Goal: Task Accomplishment & Management: Manage account settings

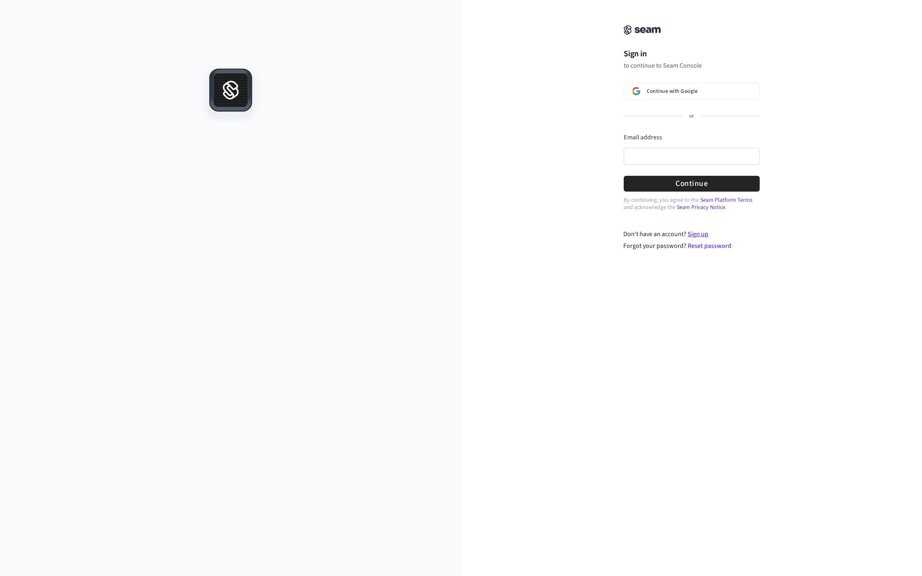
click at [703, 235] on link "Sign up" at bounding box center [698, 234] width 21 height 9
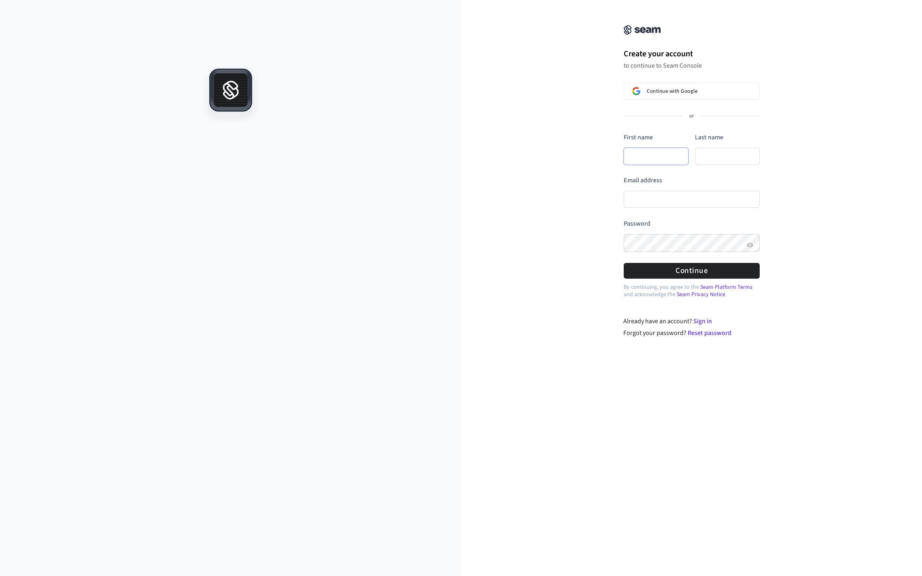
click at [676, 157] on input "First name" at bounding box center [656, 156] width 65 height 17
type input "*******"
type input "*****"
type input "*******"
type input "*****"
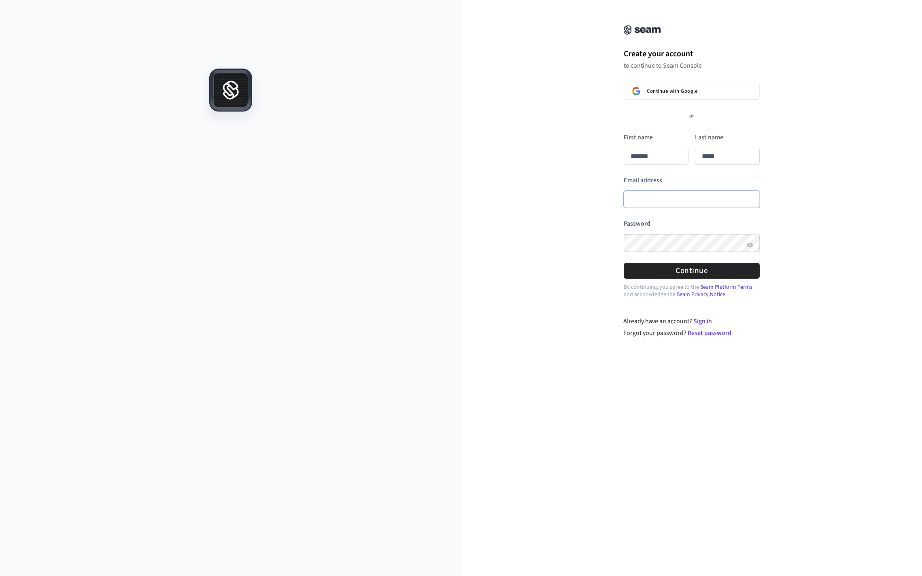
type input "**********"
type input "*******"
type input "*****"
type input "**********"
type input "*******"
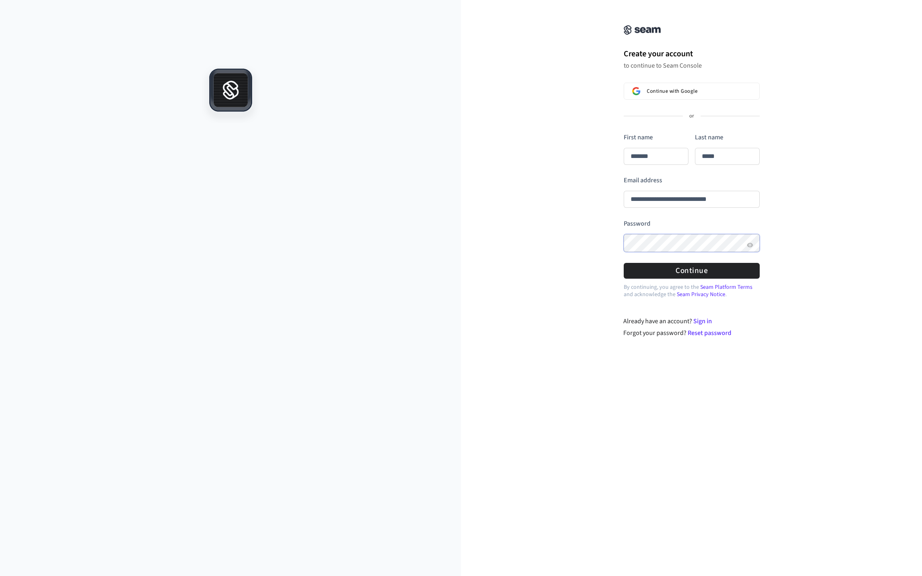
type input "*****"
type input "**********"
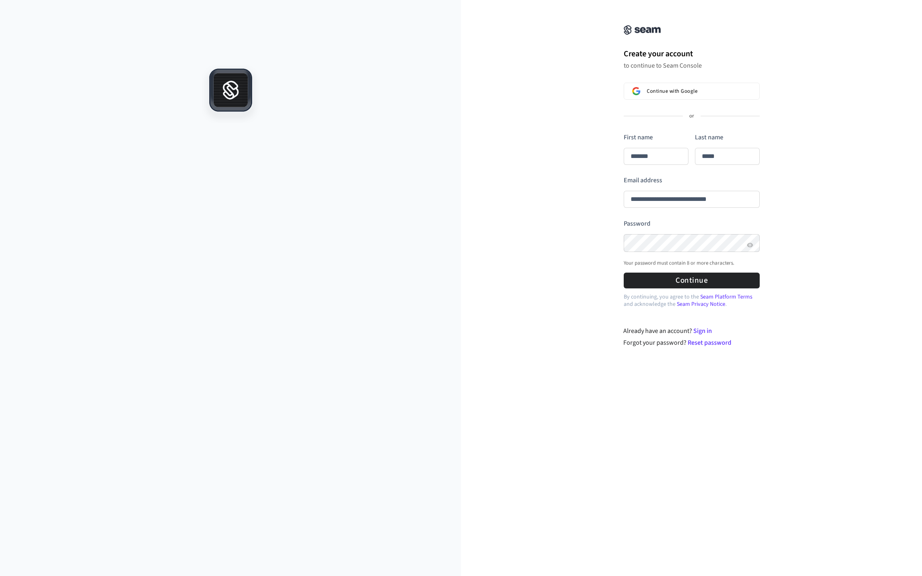
type input "*******"
type input "*****"
type input "**********"
type input "*******"
type input "*****"
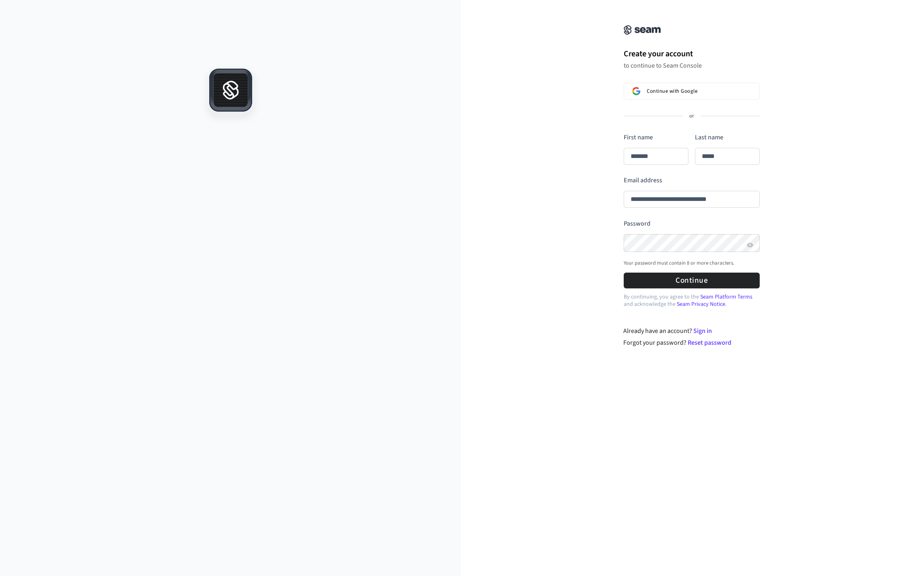
type input "**********"
type input "*******"
type input "*****"
type input "**********"
click at [708, 285] on button "Continue" at bounding box center [692, 280] width 136 height 16
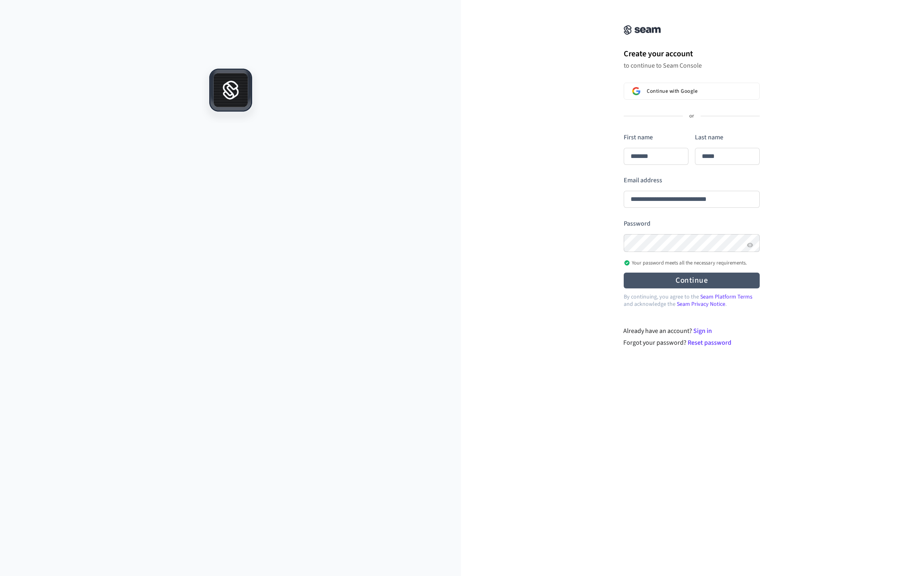
type input "*******"
type input "*****"
type input "**********"
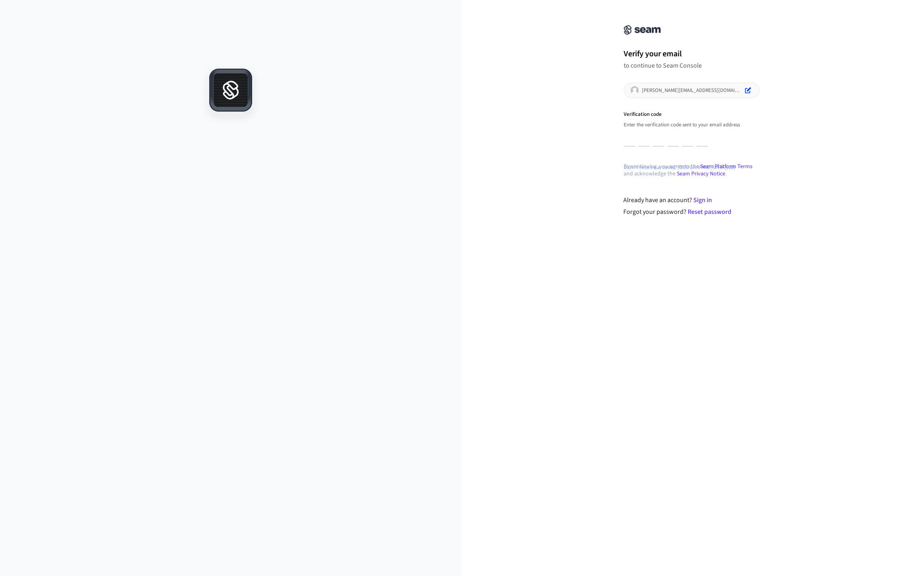
click at [632, 140] on input "Enter verification code. Digit 1" at bounding box center [629, 138] width 11 height 15
type input "*"
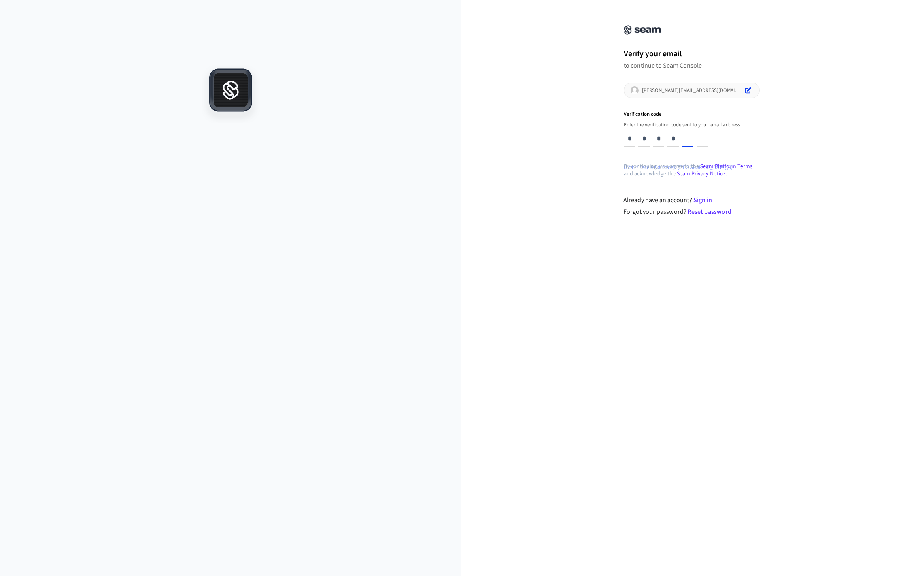
type input "*"
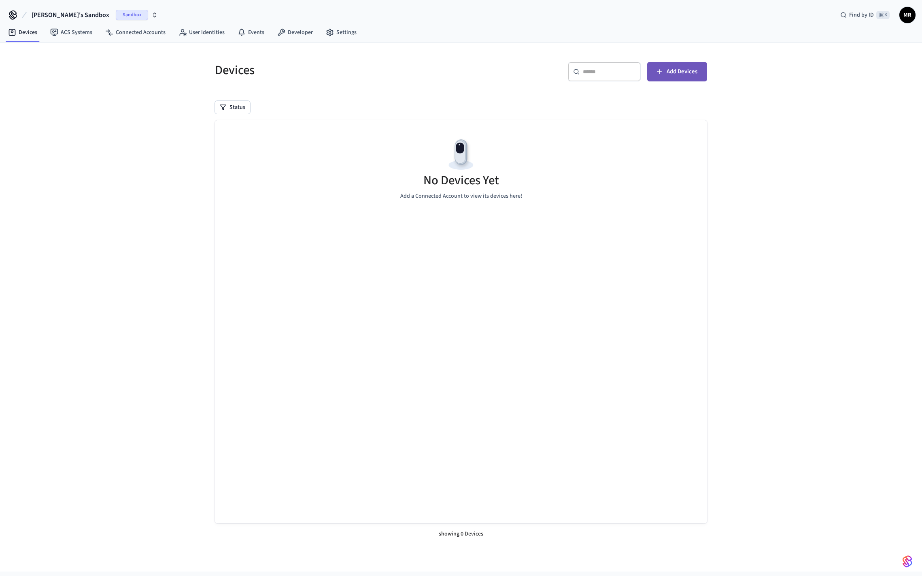
click at [667, 76] on span "Add Devices" at bounding box center [682, 71] width 31 height 11
click at [660, 70] on icon "button" at bounding box center [659, 72] width 8 height 8
click at [675, 79] on button "Add Devices" at bounding box center [677, 71] width 60 height 19
click at [155, 33] on link "Connected Accounts" at bounding box center [135, 32] width 73 height 15
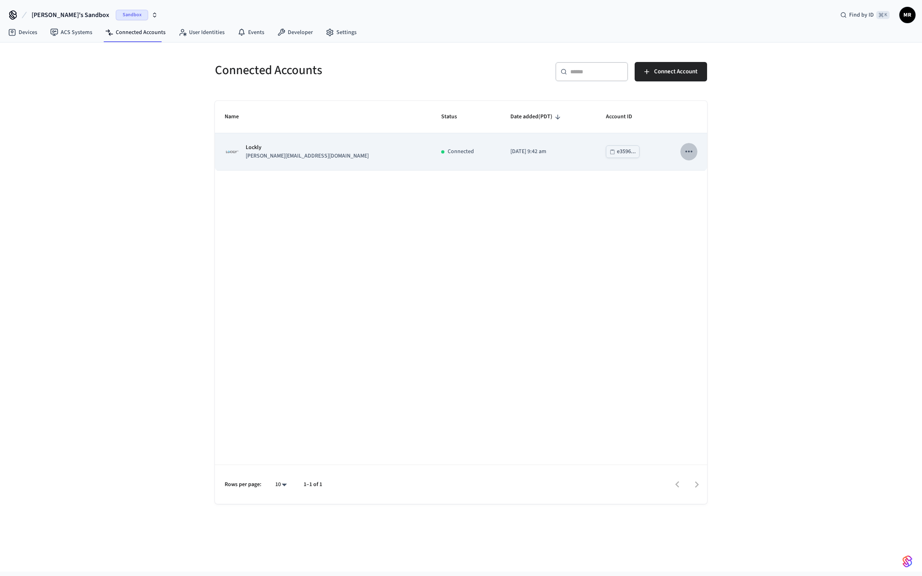
click at [695, 150] on button "sticky table" at bounding box center [688, 151] width 17 height 17
click at [695, 150] on div at bounding box center [461, 288] width 922 height 576
click at [300, 152] on p "[PERSON_NAME][EMAIL_ADDRESS][DOMAIN_NAME]" at bounding box center [307, 156] width 123 height 9
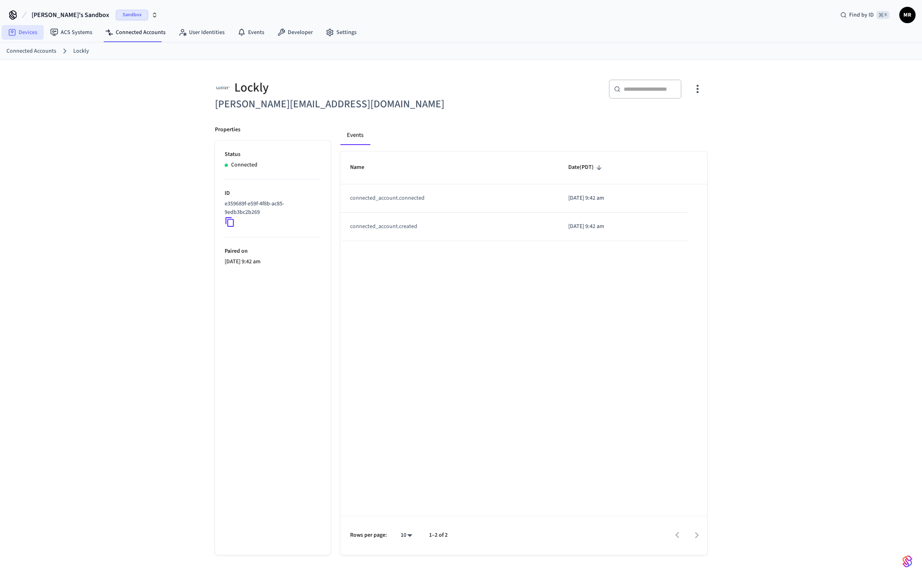
click at [37, 33] on link "Devices" at bounding box center [23, 32] width 42 height 15
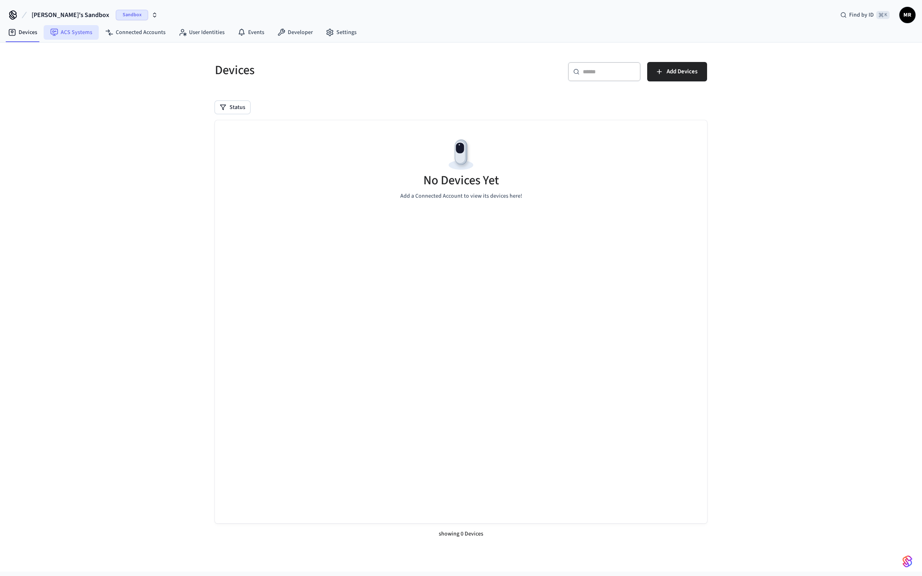
click at [77, 32] on link "ACS Systems" at bounding box center [71, 32] width 55 height 15
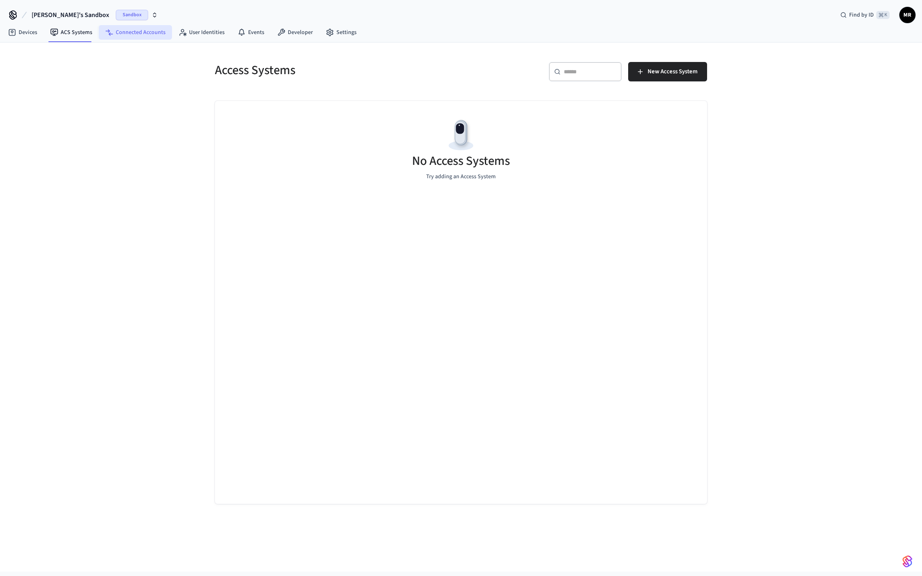
click at [161, 31] on link "Connected Accounts" at bounding box center [135, 32] width 73 height 15
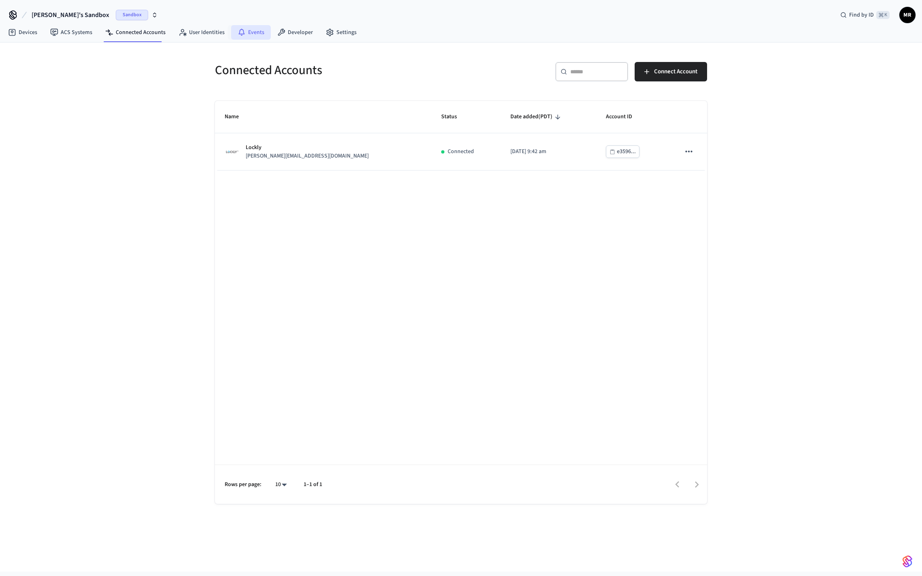
click at [252, 29] on link "Events" at bounding box center [251, 32] width 40 height 15
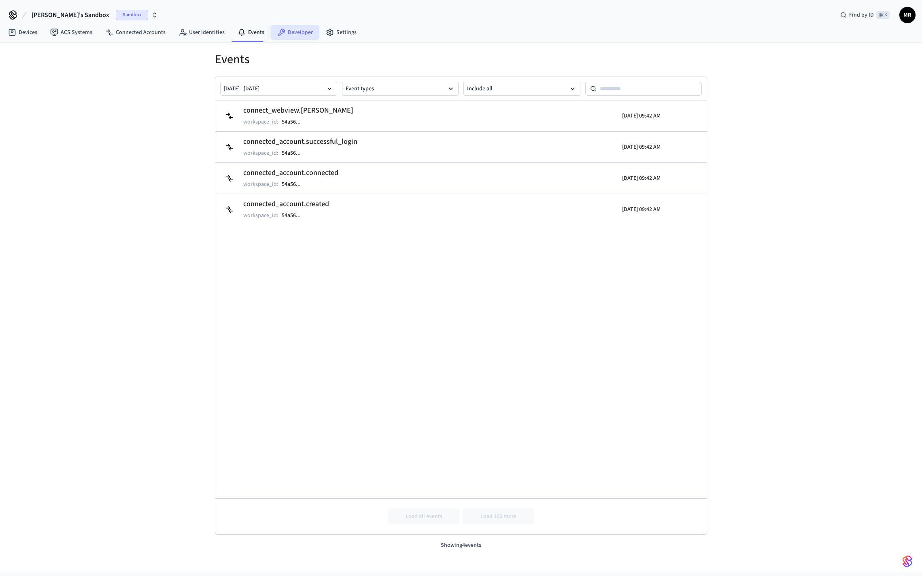
click at [305, 31] on link "Developer" at bounding box center [295, 32] width 49 height 15
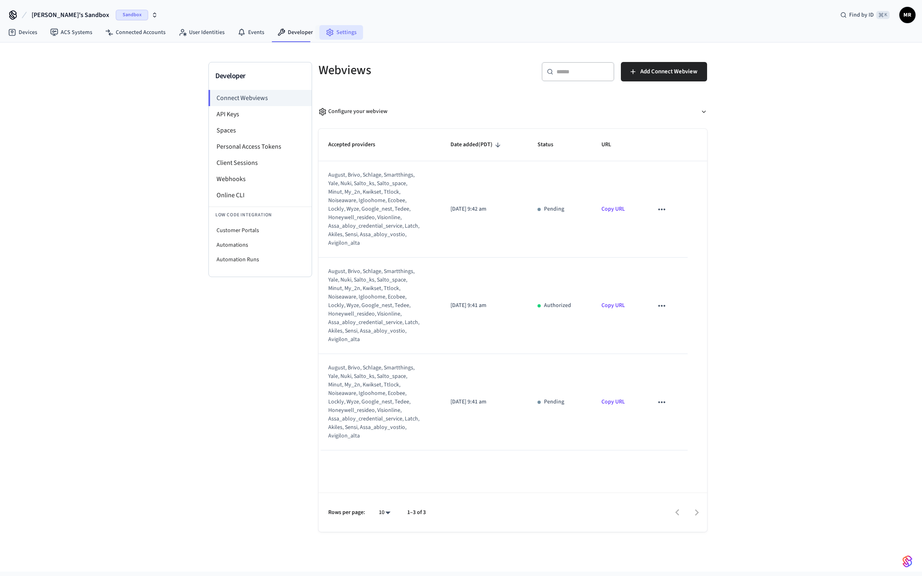
click at [329, 28] on icon at bounding box center [330, 32] width 8 height 8
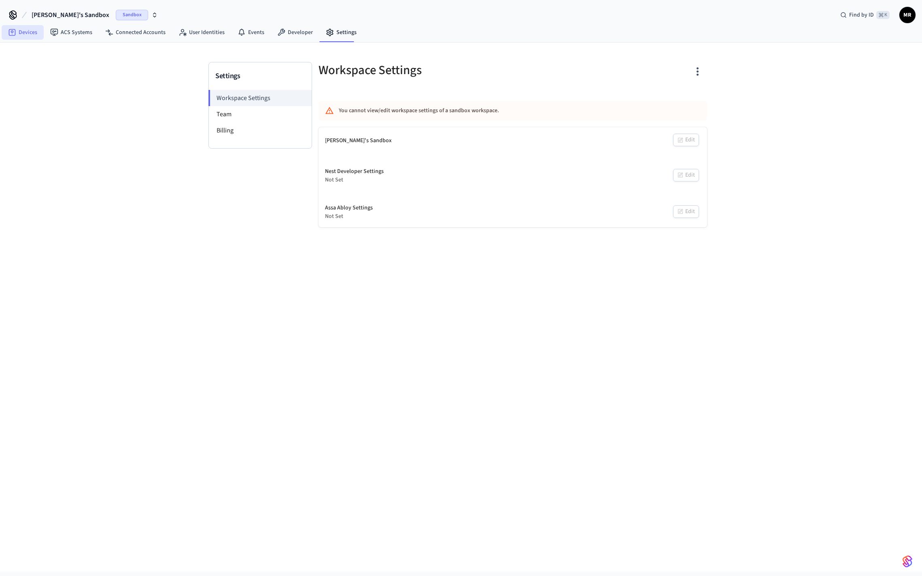
click at [33, 34] on link "Devices" at bounding box center [23, 32] width 42 height 15
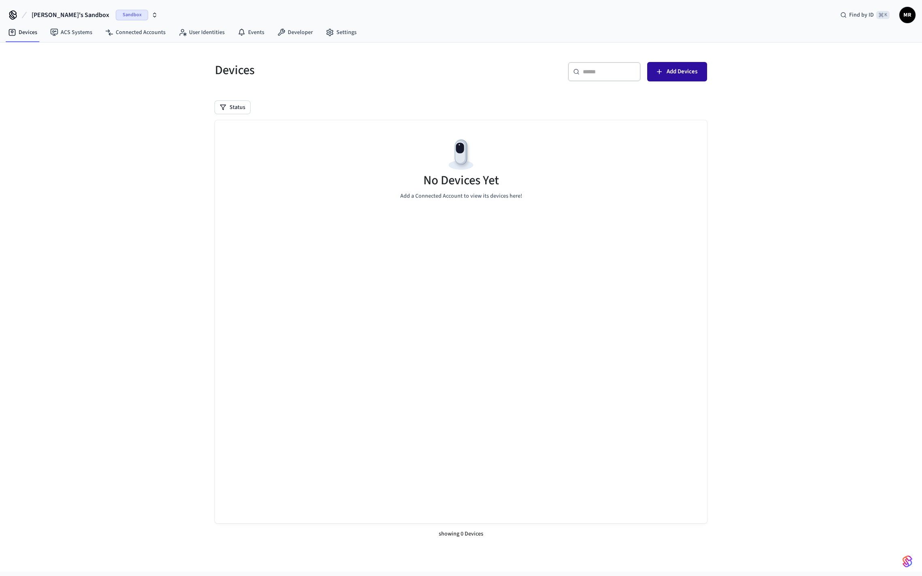
click at [687, 70] on span "Add Devices" at bounding box center [682, 71] width 31 height 11
click at [116, 12] on span "Sandbox" at bounding box center [132, 15] width 32 height 11
click at [124, 13] on div "Sandbox" at bounding box center [137, 15] width 42 height 11
click at [329, 32] on circle at bounding box center [330, 33] width 2 height 2
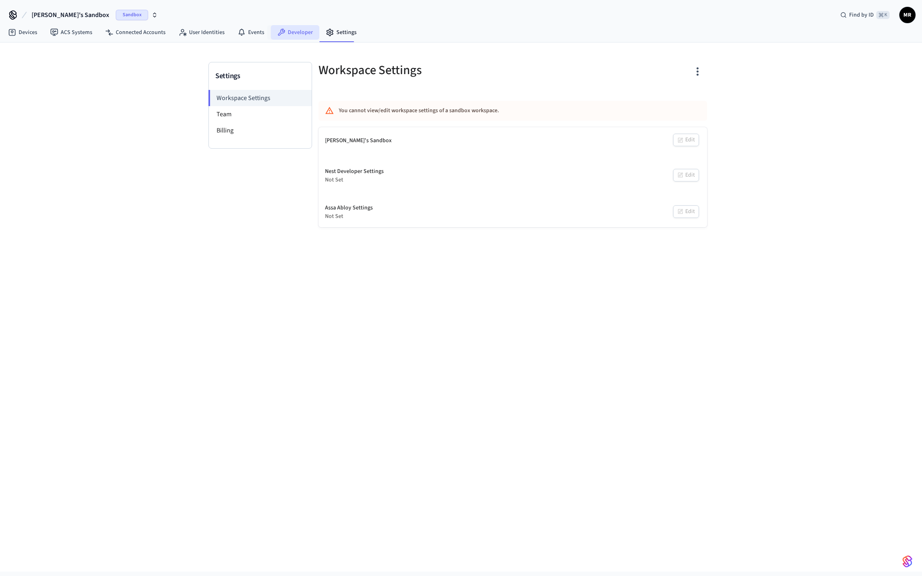
click at [280, 32] on icon at bounding box center [281, 32] width 8 height 8
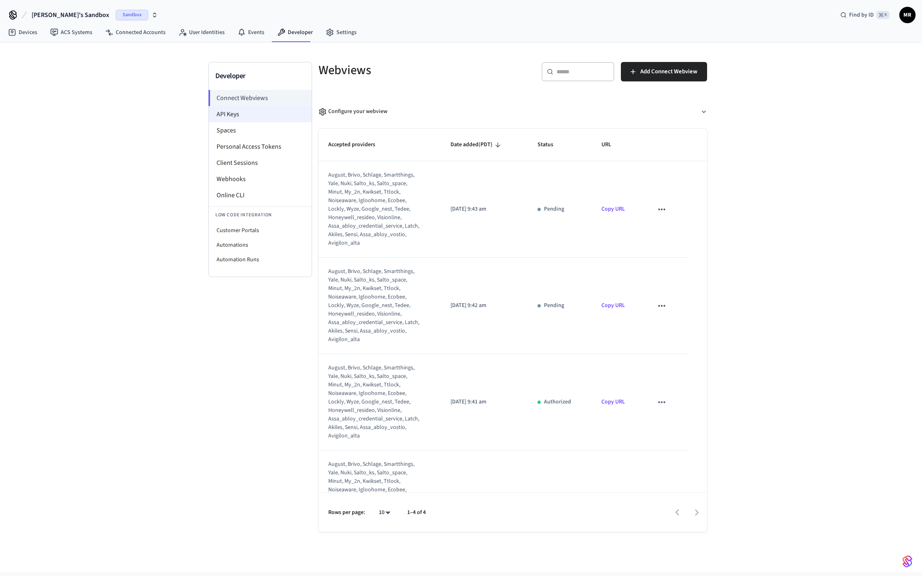
click at [236, 110] on li "API Keys" at bounding box center [260, 114] width 103 height 16
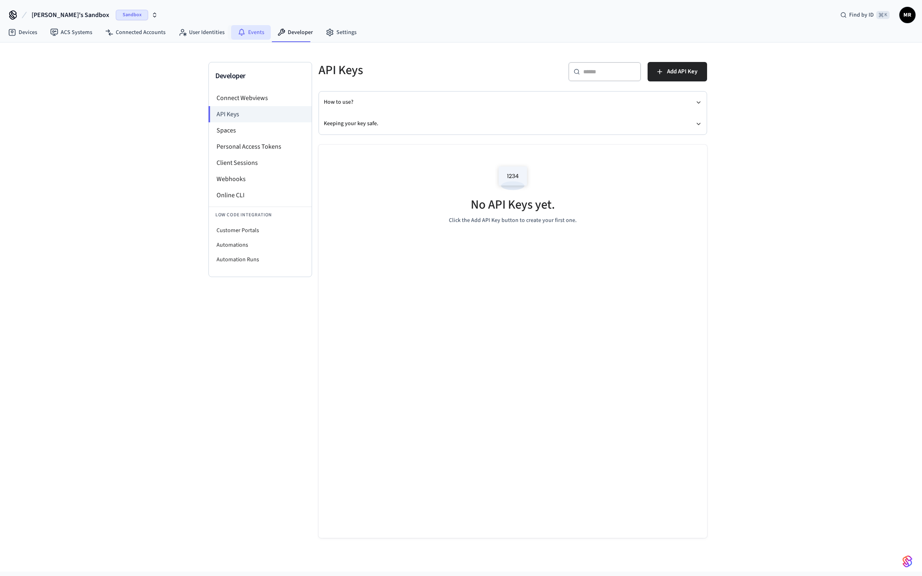
click at [253, 26] on link "Events" at bounding box center [251, 32] width 40 height 15
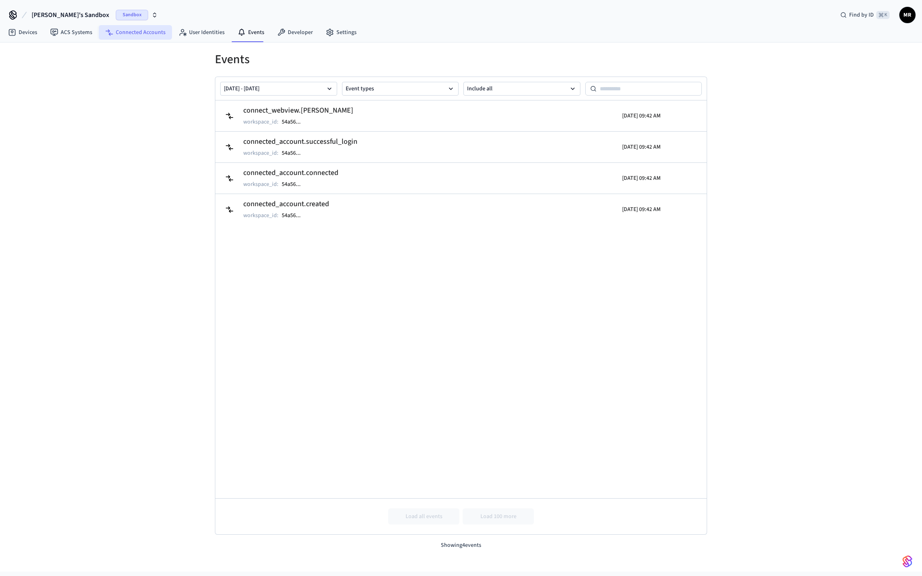
click at [147, 32] on link "Connected Accounts" at bounding box center [135, 32] width 73 height 15
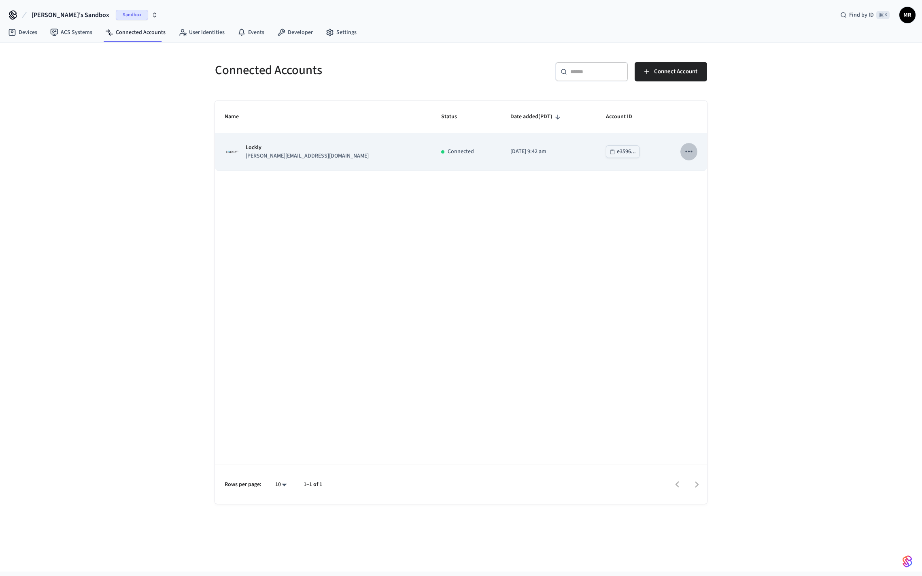
click at [687, 150] on icon "sticky table" at bounding box center [689, 151] width 11 height 11
click at [687, 150] on div at bounding box center [461, 288] width 922 height 576
click at [374, 153] on div "Lockly michael@nightanddaypictures.com" at bounding box center [323, 151] width 197 height 17
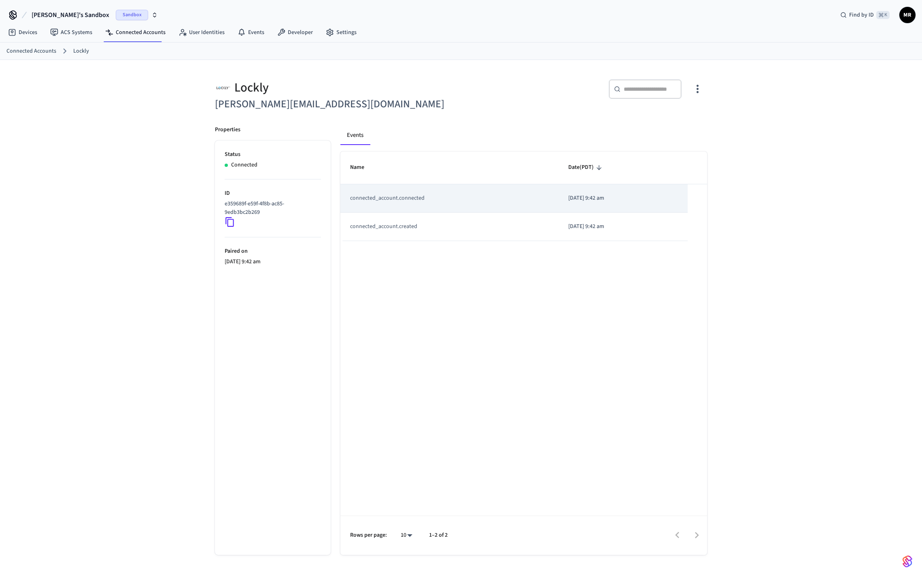
click at [446, 200] on td "connected_account.connected" at bounding box center [449, 198] width 218 height 28
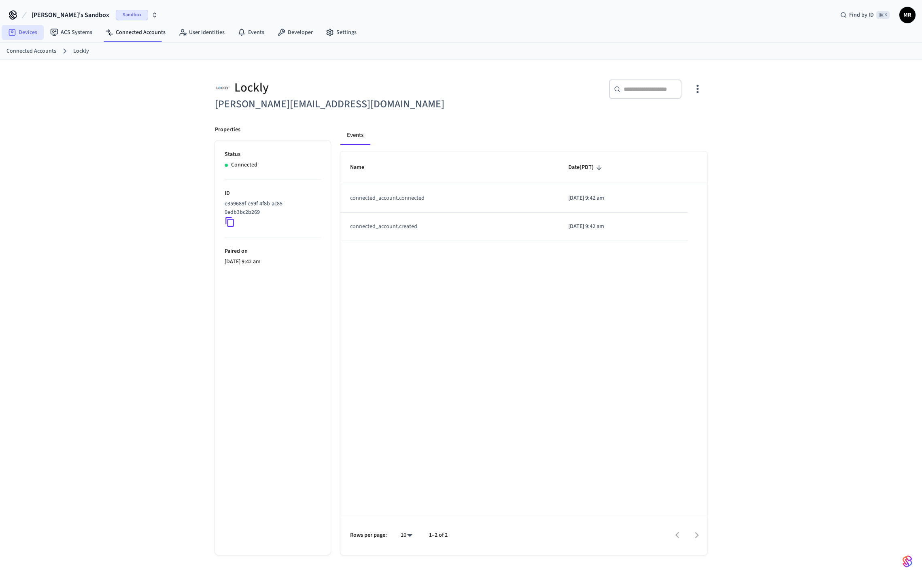
click at [30, 34] on link "Devices" at bounding box center [23, 32] width 42 height 15
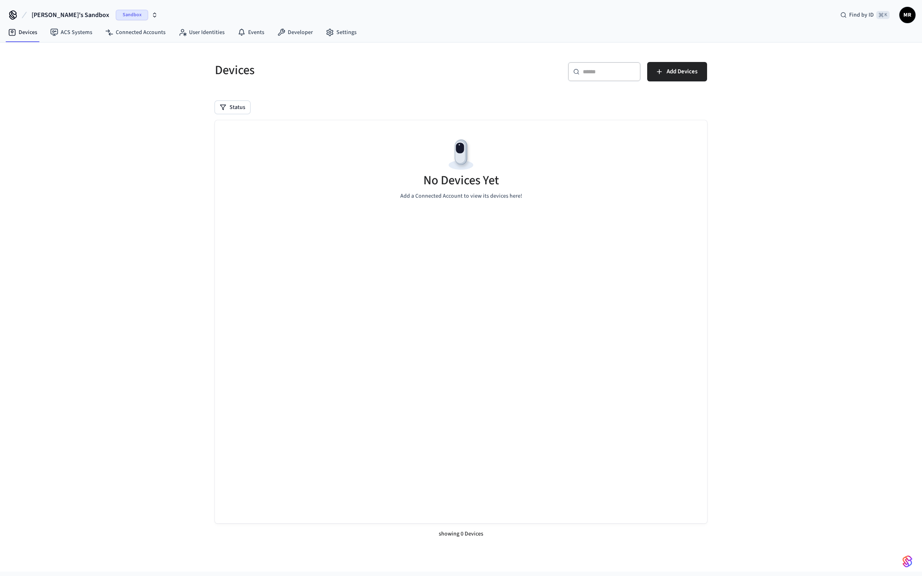
click at [119, 17] on span "Sandbox" at bounding box center [132, 15] width 32 height 11
click at [69, 32] on input "text" at bounding box center [78, 34] width 101 height 18
click at [57, 51] on span "[PERSON_NAME]'s Sandbox" at bounding box center [60, 52] width 70 height 8
click at [132, 28] on link "Connected Accounts" at bounding box center [135, 32] width 73 height 15
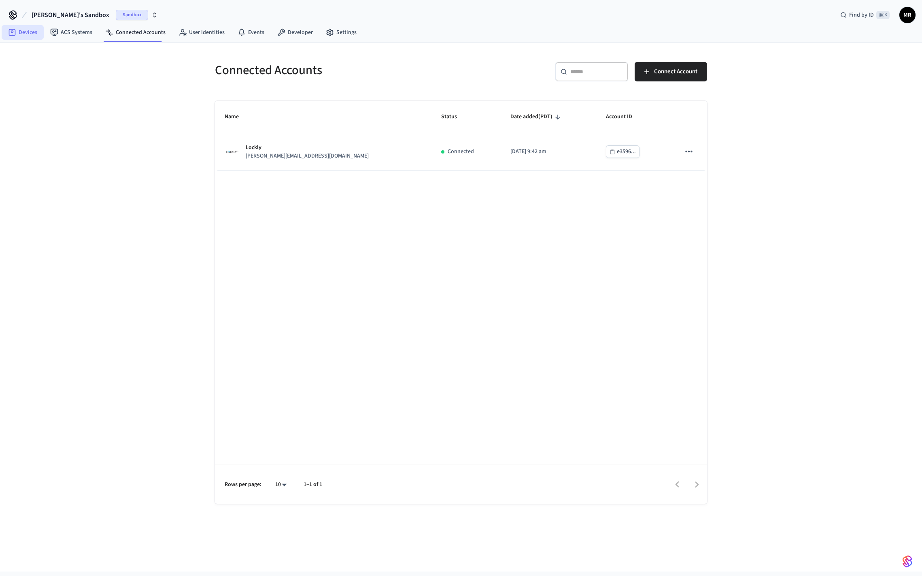
click at [37, 31] on link "Devices" at bounding box center [23, 32] width 42 height 15
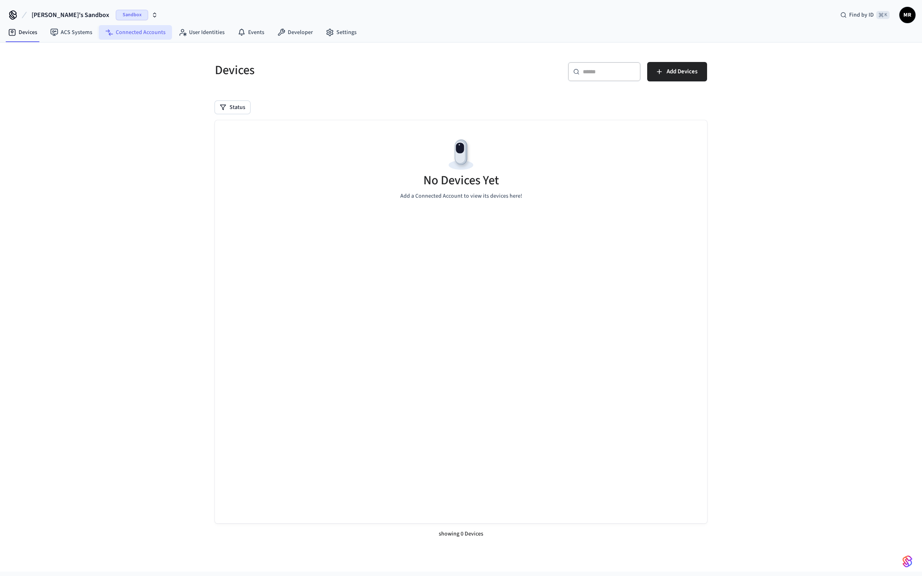
click at [144, 30] on link "Connected Accounts" at bounding box center [135, 32] width 73 height 15
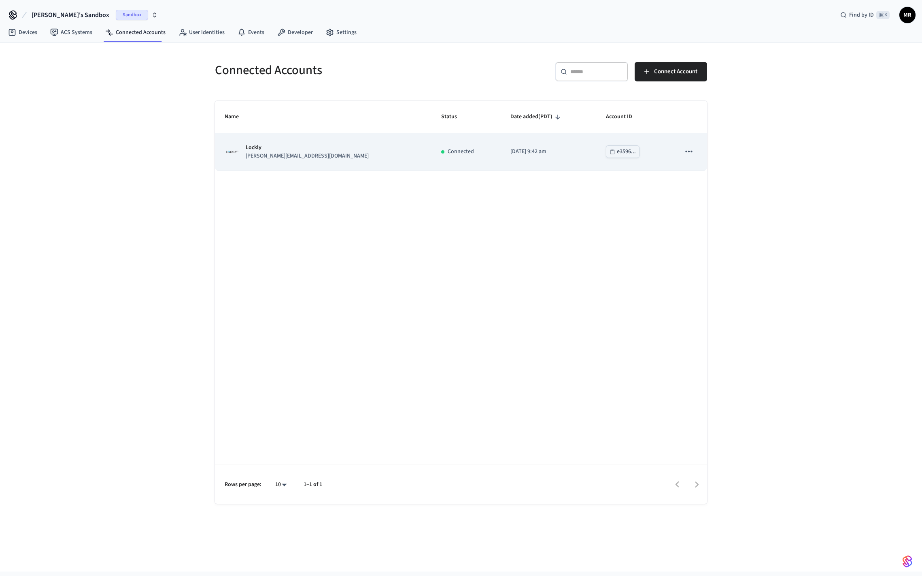
click at [356, 155] on div "Lockly michael@nightanddaypictures.com" at bounding box center [323, 151] width 197 height 17
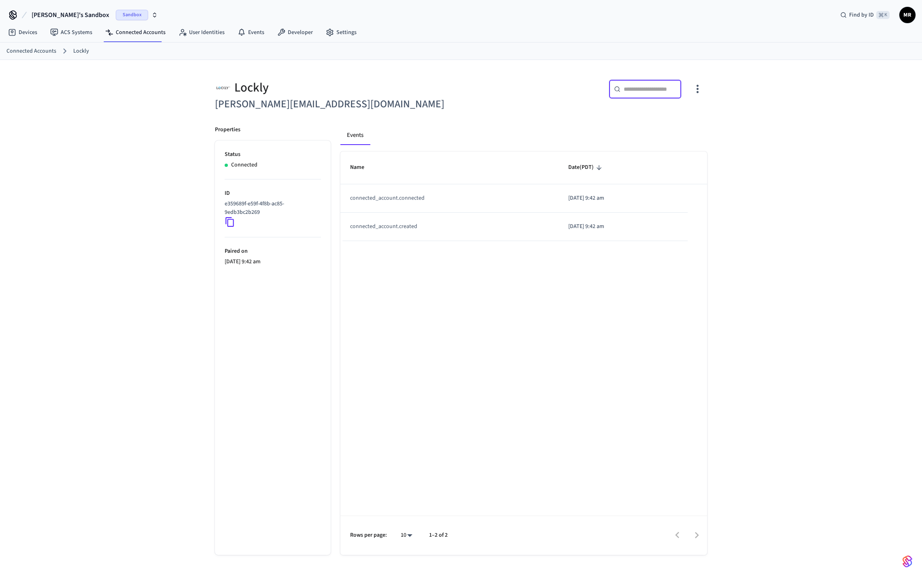
click at [637, 93] on input "text" at bounding box center [650, 89] width 53 height 8
click at [231, 221] on icon at bounding box center [230, 222] width 11 height 11
click at [696, 89] on icon "button" at bounding box center [697, 89] width 13 height 13
click at [675, 124] on span "Sync Account" at bounding box center [674, 122] width 33 height 8
click at [31, 32] on div at bounding box center [461, 288] width 922 height 576
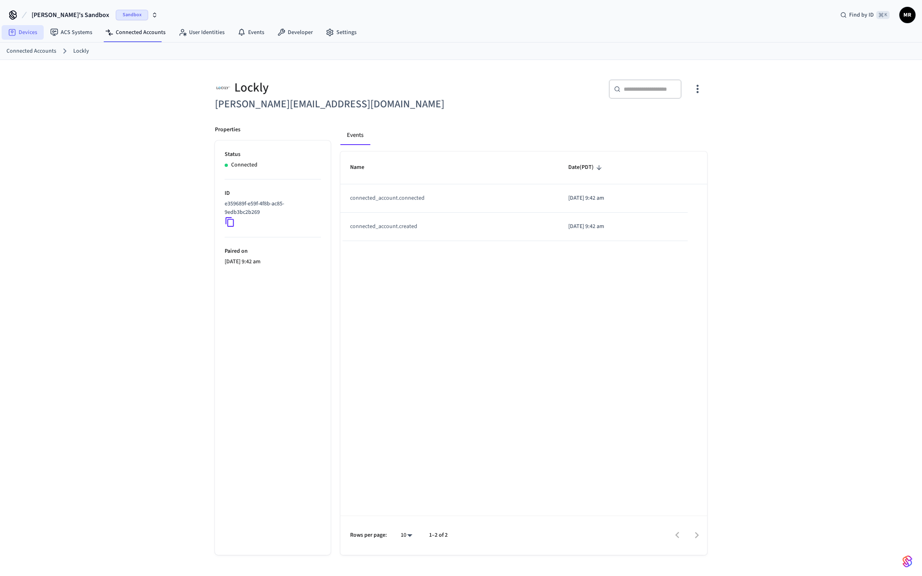
click at [30, 32] on link "Devices" at bounding box center [23, 32] width 42 height 15
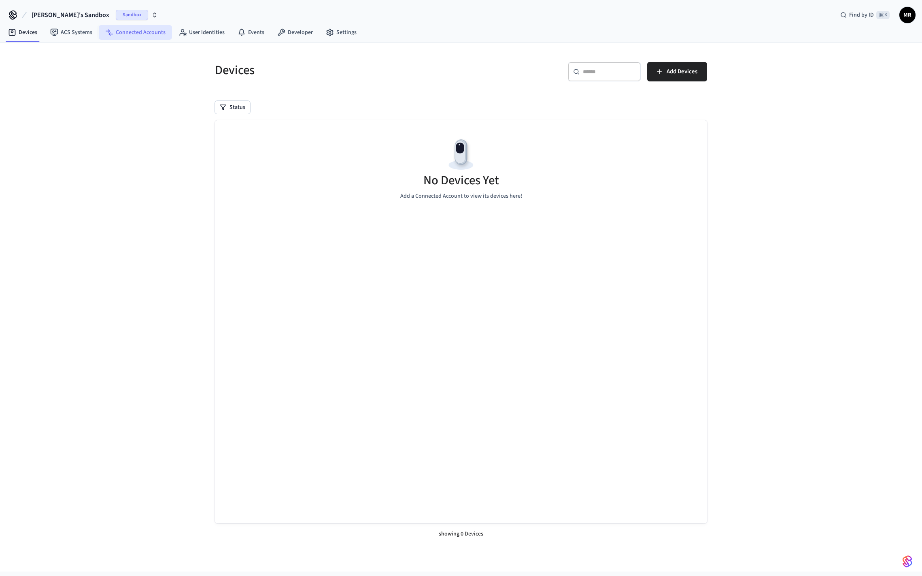
click at [153, 33] on link "Connected Accounts" at bounding box center [135, 32] width 73 height 15
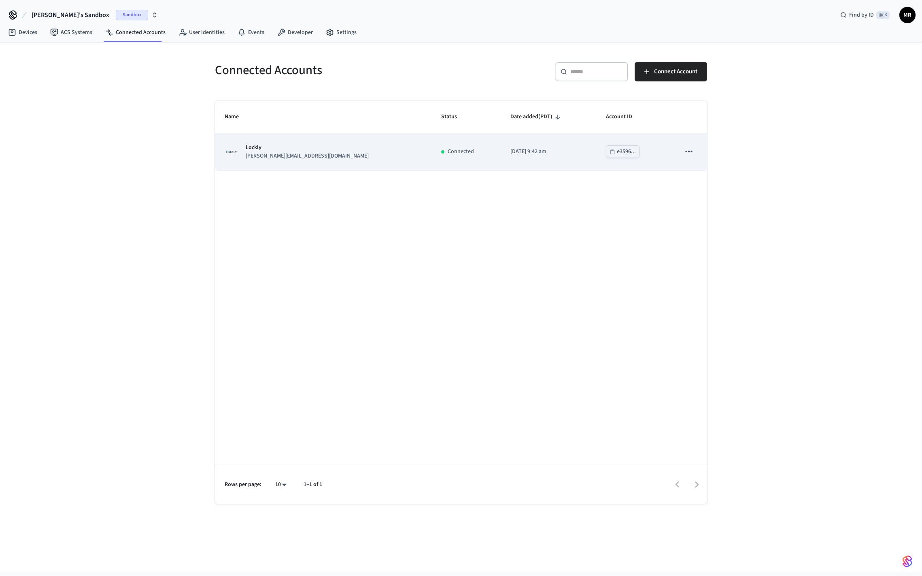
click at [691, 150] on icon "sticky table" at bounding box center [689, 151] width 11 height 11
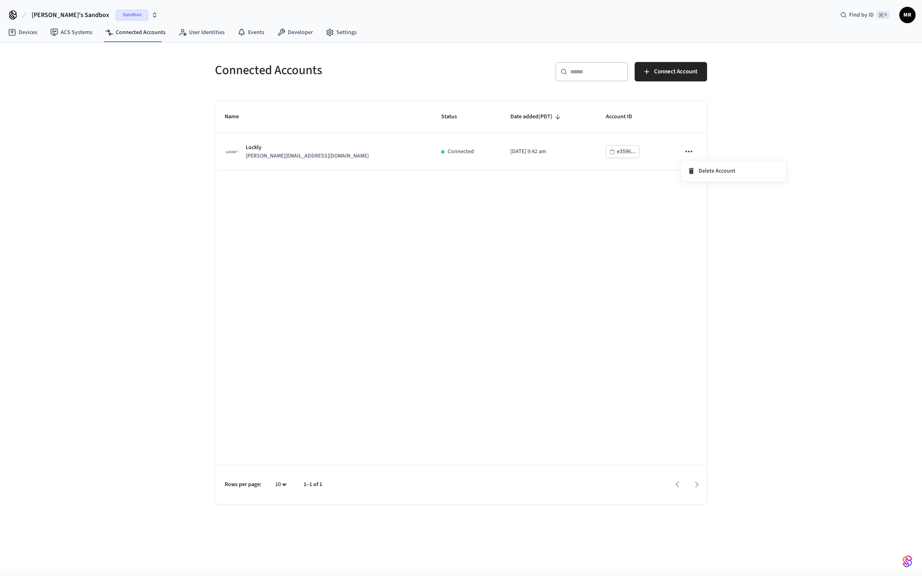
click at [733, 117] on div at bounding box center [461, 288] width 922 height 576
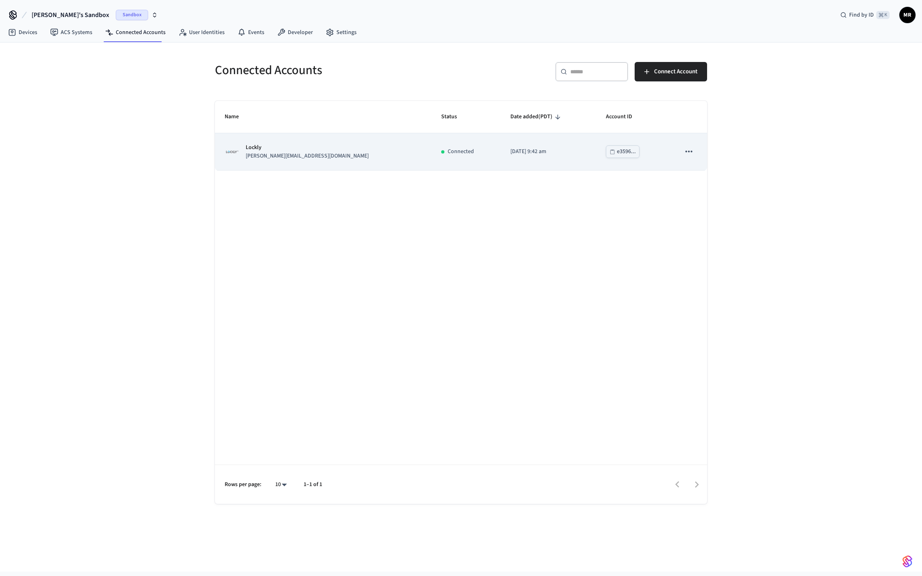
click at [556, 151] on p "[DATE] 9:42 am" at bounding box center [548, 151] width 76 height 9
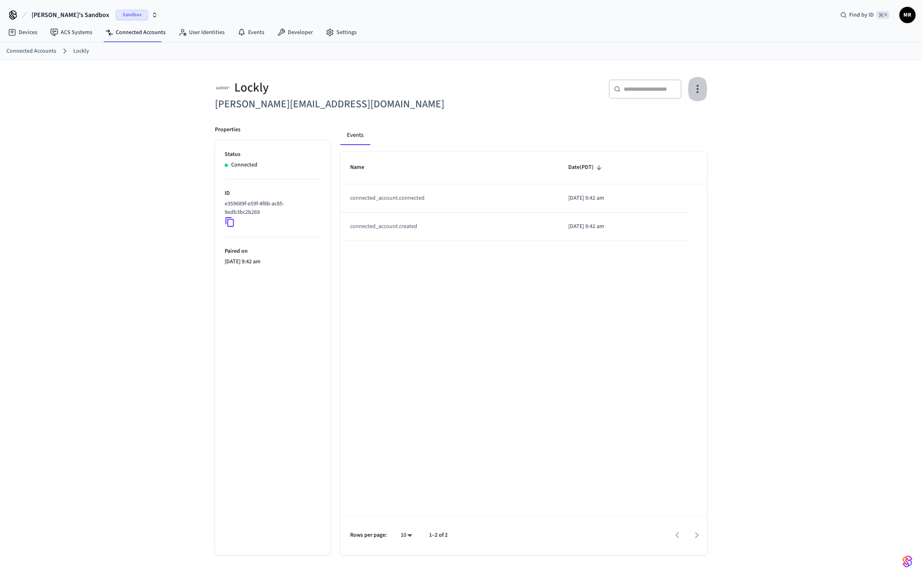
click at [693, 89] on icon "button" at bounding box center [697, 89] width 13 height 13
click at [681, 118] on span "Sync Account" at bounding box center [674, 122] width 33 height 8
click at [549, 131] on div at bounding box center [461, 288] width 922 height 576
click at [693, 87] on icon "button" at bounding box center [697, 89] width 13 height 13
click at [678, 117] on li "Sync Account" at bounding box center [670, 122] width 61 height 21
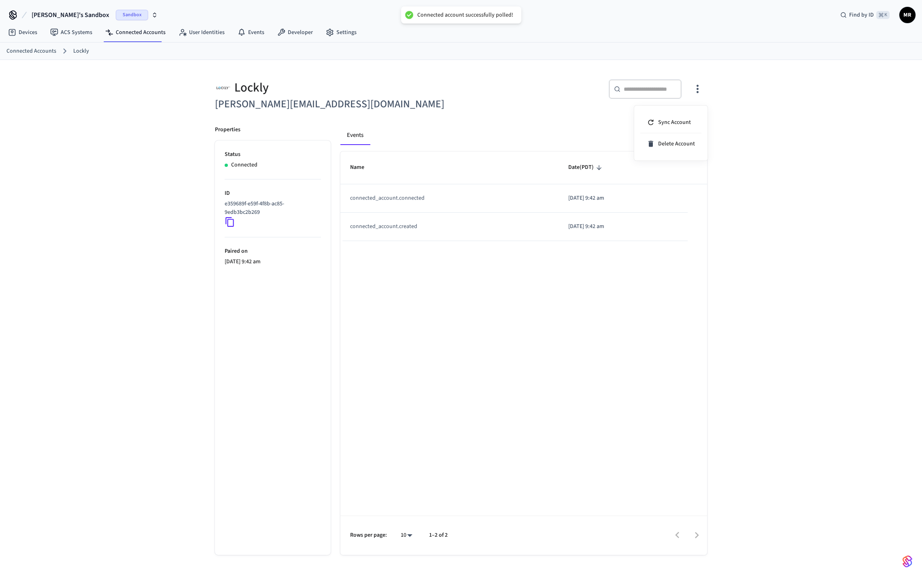
click at [231, 219] on div at bounding box center [461, 288] width 922 height 576
click at [28, 33] on link "Devices" at bounding box center [23, 32] width 42 height 15
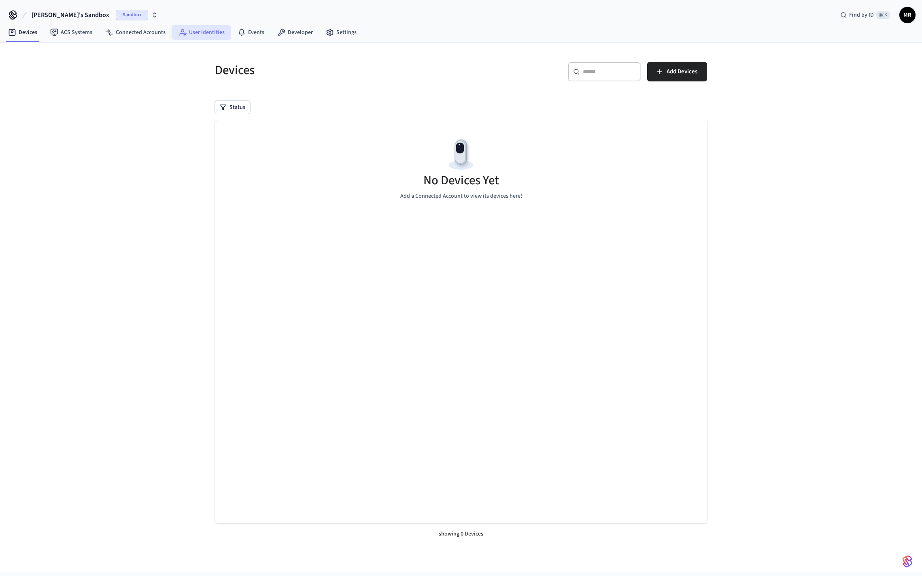
click at [212, 32] on link "User Identities" at bounding box center [201, 32] width 59 height 15
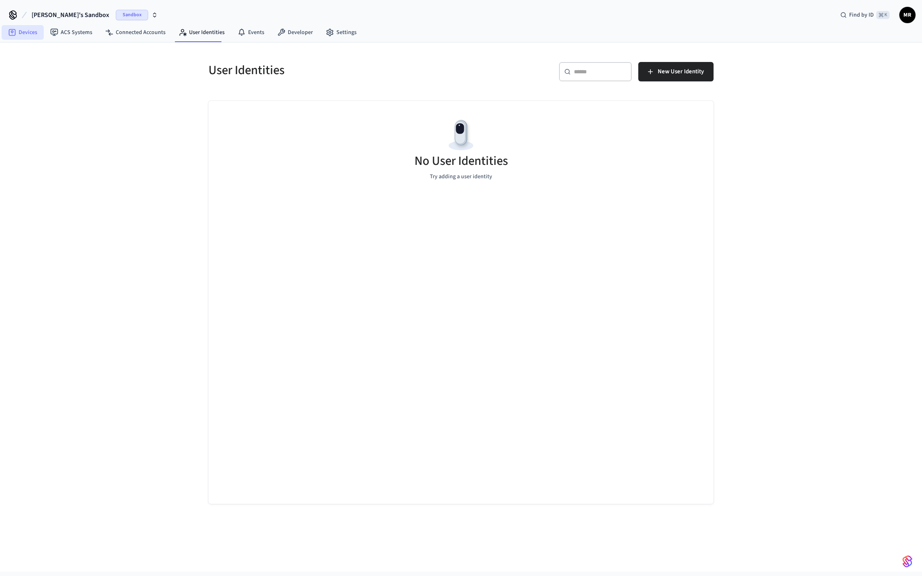
click at [30, 35] on link "Devices" at bounding box center [23, 32] width 42 height 15
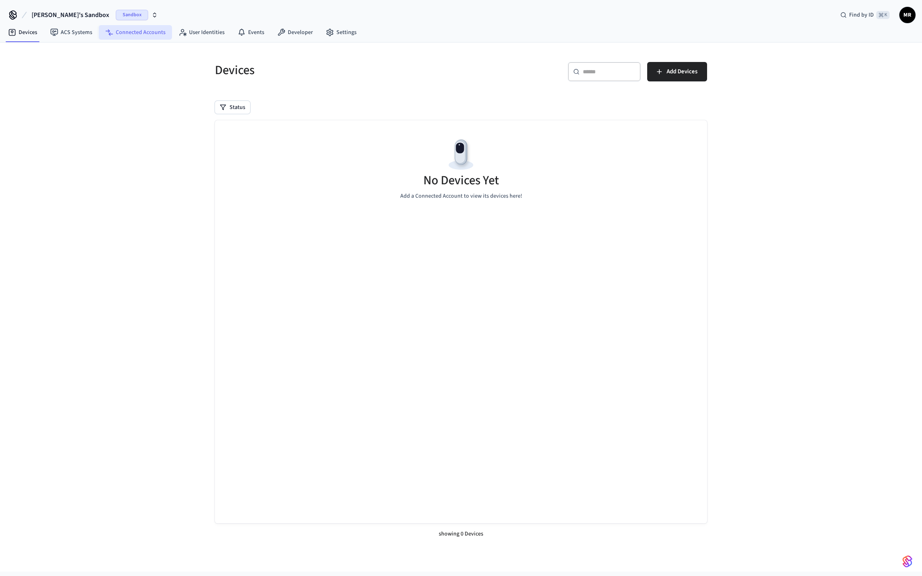
click at [153, 30] on link "Connected Accounts" at bounding box center [135, 32] width 73 height 15
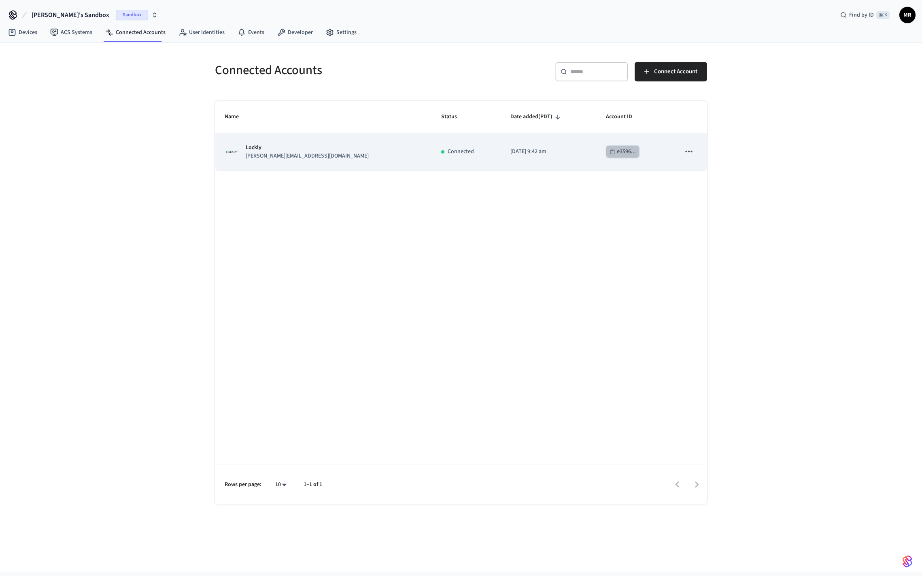
click at [624, 150] on div "e3596..." at bounding box center [626, 152] width 19 height 10
click at [691, 149] on icon "sticky table" at bounding box center [689, 151] width 11 height 11
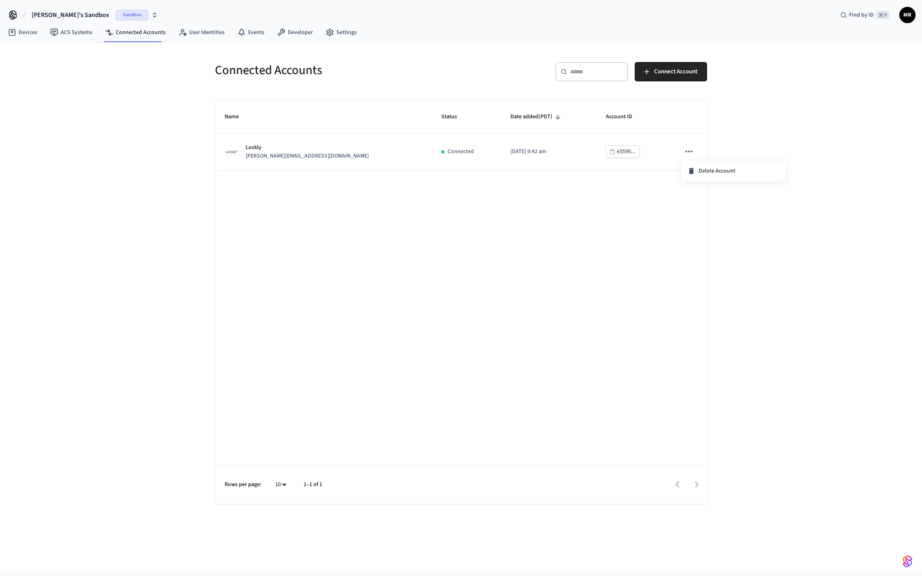
click at [373, 160] on div at bounding box center [461, 288] width 922 height 576
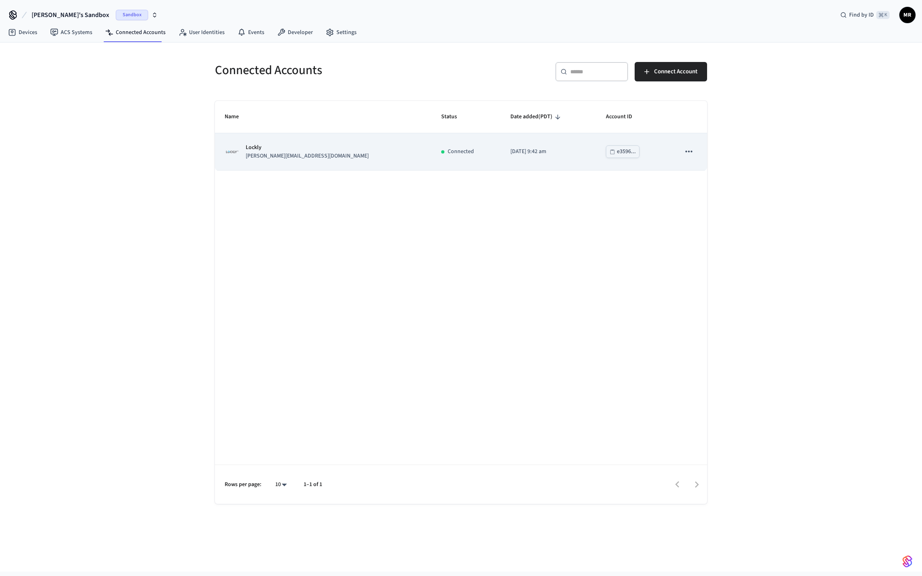
click at [283, 152] on p "michael@nightanddaypictures.com" at bounding box center [307, 156] width 123 height 9
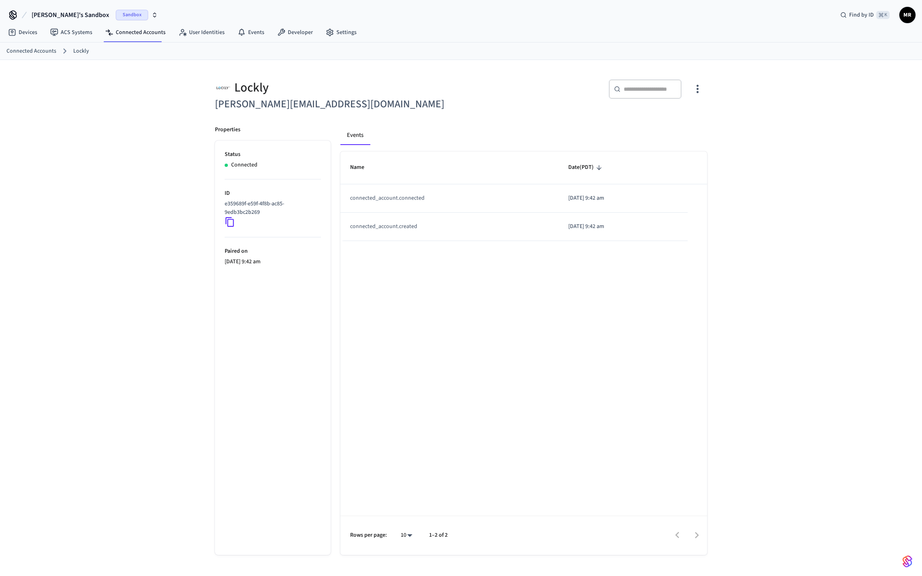
click at [282, 100] on h6 "michael@nightanddaypictures.com" at bounding box center [335, 104] width 241 height 17
click at [282, 108] on h6 "michael@nightanddaypictures.com" at bounding box center [335, 104] width 241 height 17
drag, startPoint x: 287, startPoint y: 106, endPoint x: 405, endPoint y: 99, distance: 118.8
click at [287, 106] on h6 "[PERSON_NAME][EMAIL_ADDRESS][DOMAIN_NAME]" at bounding box center [335, 104] width 241 height 17
click at [702, 89] on icon "button" at bounding box center [697, 89] width 13 height 13
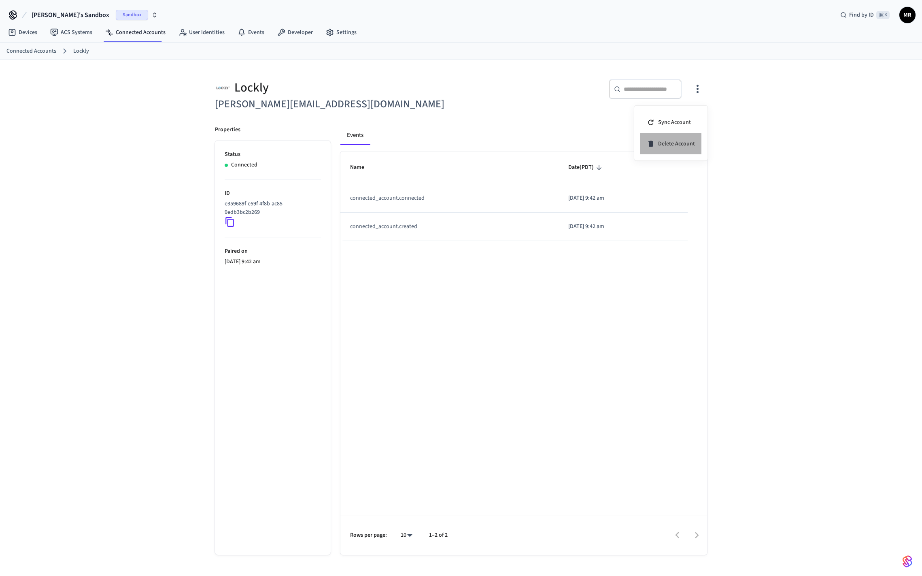
click at [667, 148] on li "Delete Account" at bounding box center [670, 143] width 61 height 21
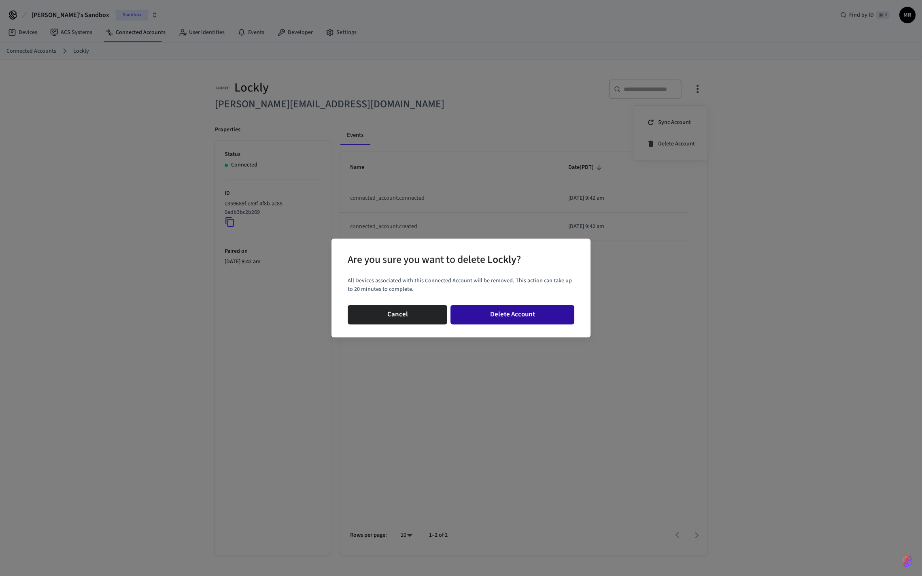
click at [545, 323] on button "Delete Account" at bounding box center [513, 314] width 124 height 19
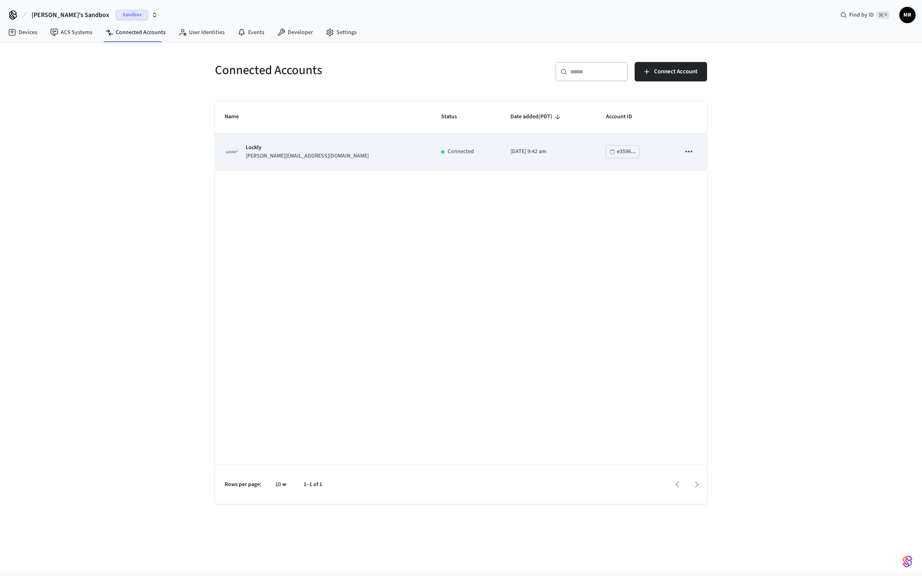
click at [686, 153] on icon "sticky table" at bounding box center [689, 151] width 11 height 11
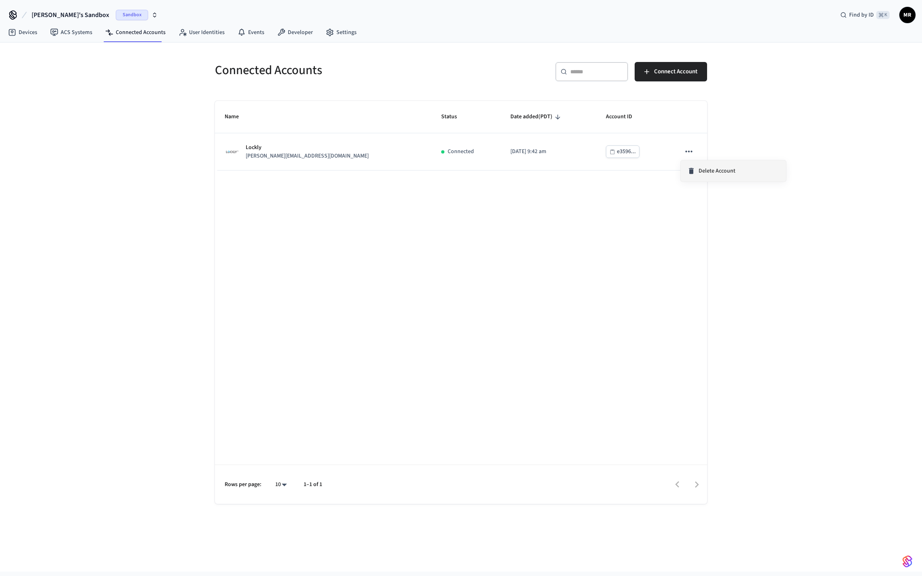
click at [689, 168] on icon at bounding box center [691, 171] width 8 height 8
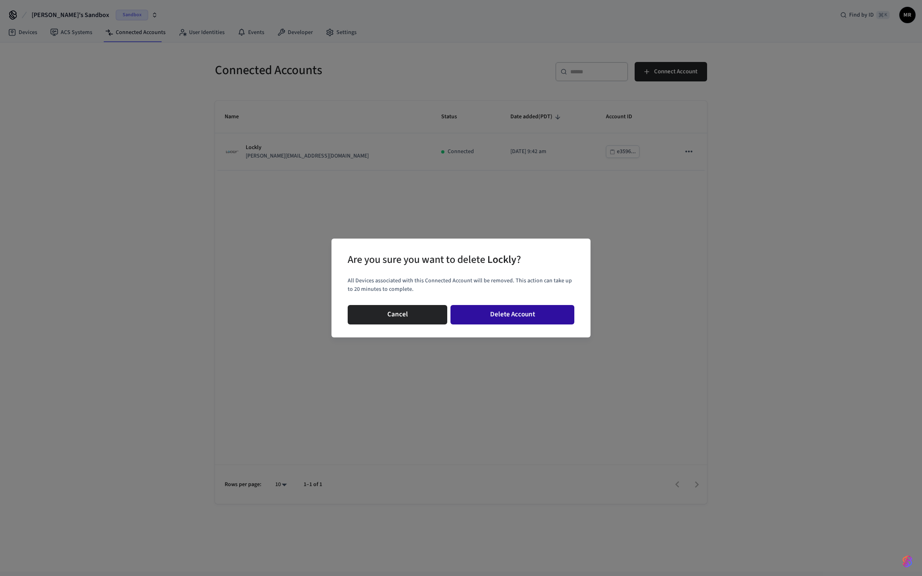
click at [504, 312] on button "Delete Account" at bounding box center [513, 314] width 124 height 19
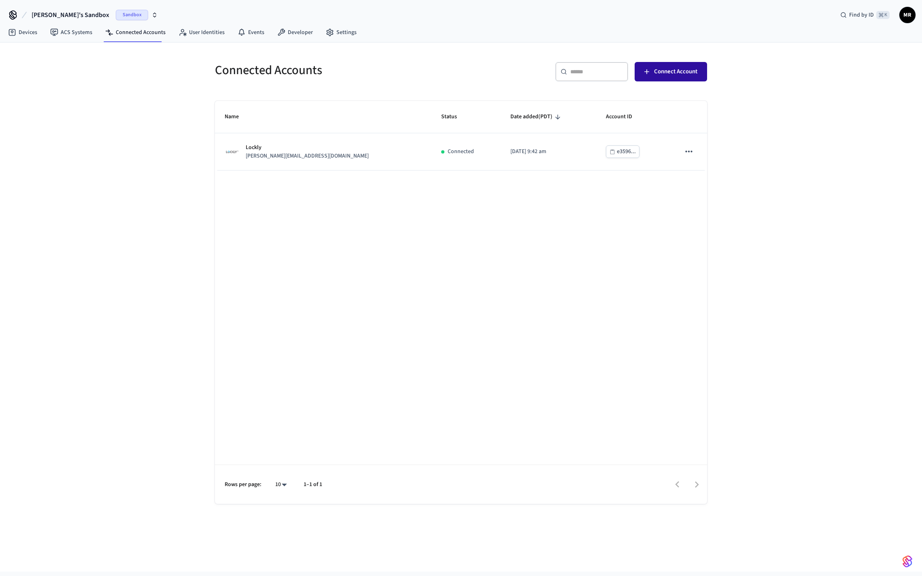
click at [686, 72] on span "Connect Account" at bounding box center [675, 71] width 43 height 11
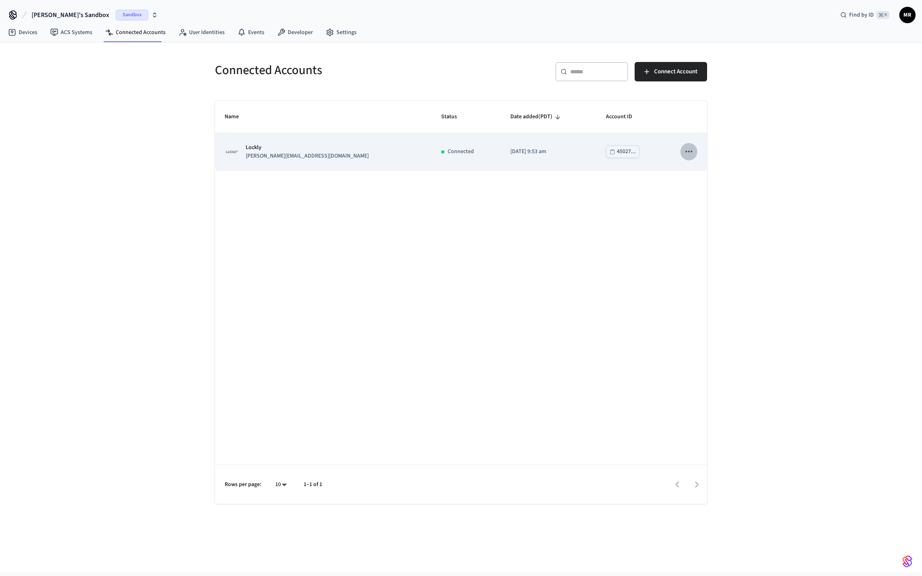
click at [695, 151] on button "sticky table" at bounding box center [688, 151] width 17 height 17
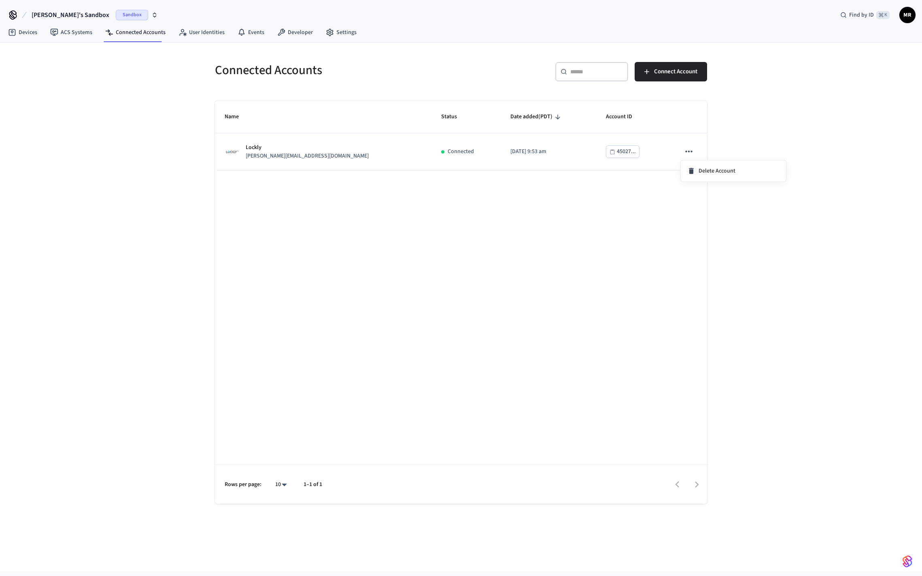
click at [663, 150] on div at bounding box center [461, 288] width 922 height 576
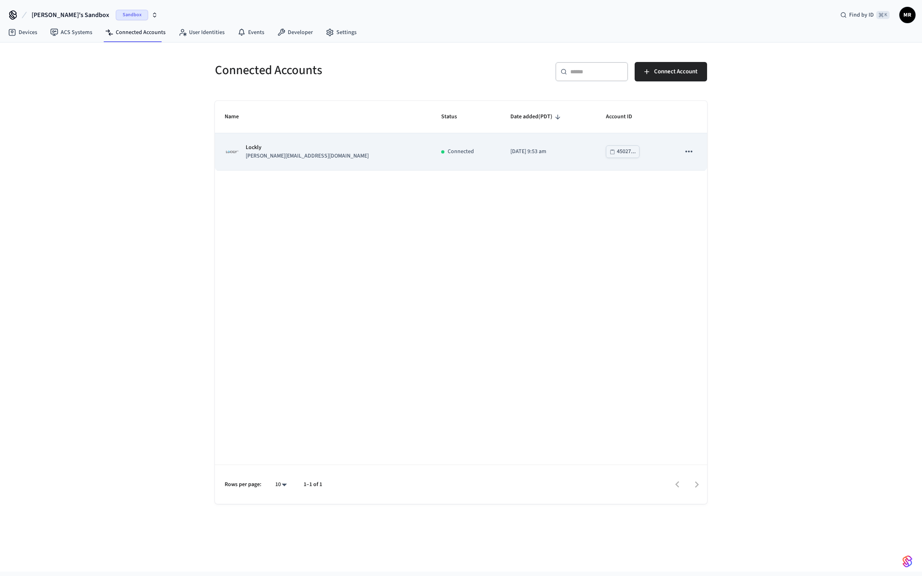
click at [652, 153] on td "45027..." at bounding box center [633, 151] width 74 height 37
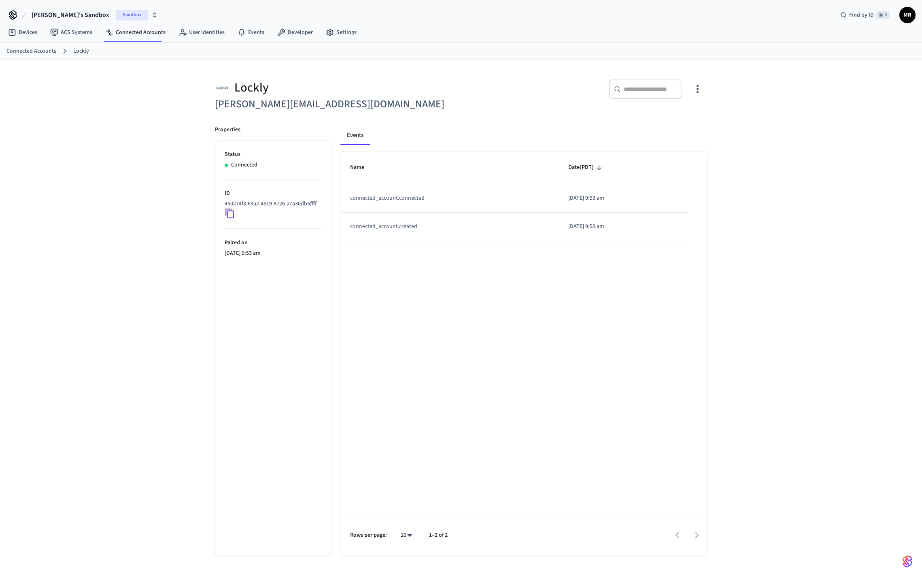
click at [695, 88] on icon "button" at bounding box center [697, 89] width 13 height 13
click at [676, 124] on span "Sync Account" at bounding box center [674, 122] width 33 height 8
click at [33, 32] on div at bounding box center [461, 288] width 922 height 576
click at [24, 32] on link "Devices" at bounding box center [23, 32] width 42 height 15
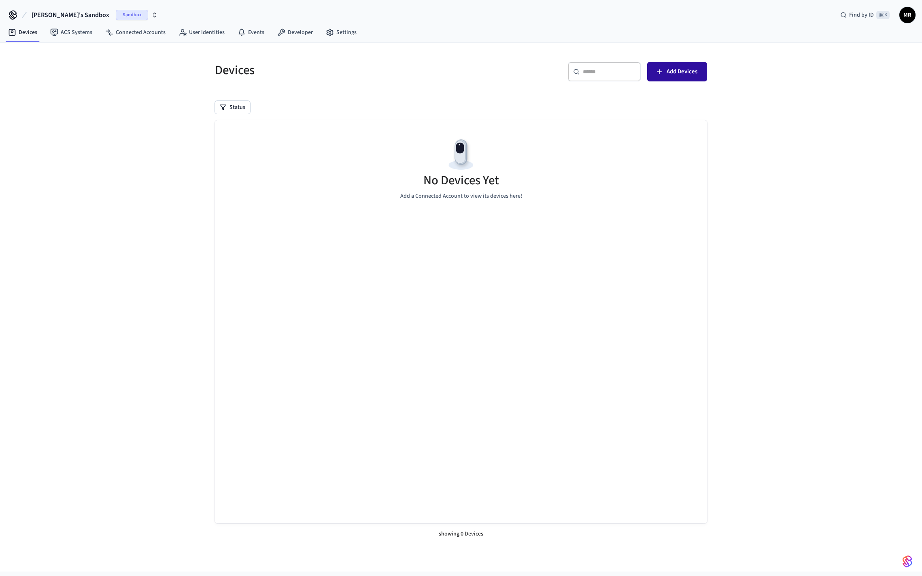
click at [665, 73] on button "Add Devices" at bounding box center [677, 71] width 60 height 19
click at [139, 33] on link "Connected Accounts" at bounding box center [135, 32] width 73 height 15
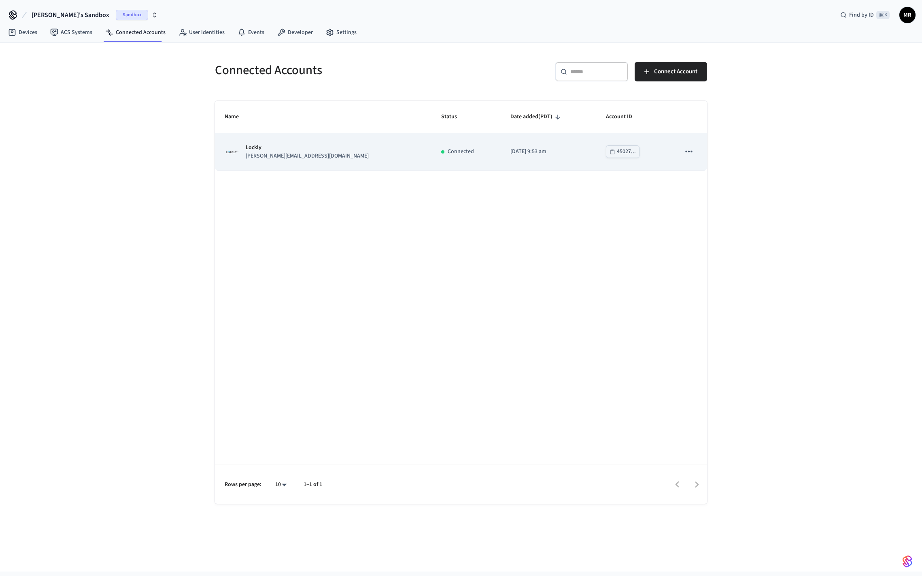
click at [655, 153] on td "45027..." at bounding box center [633, 151] width 74 height 37
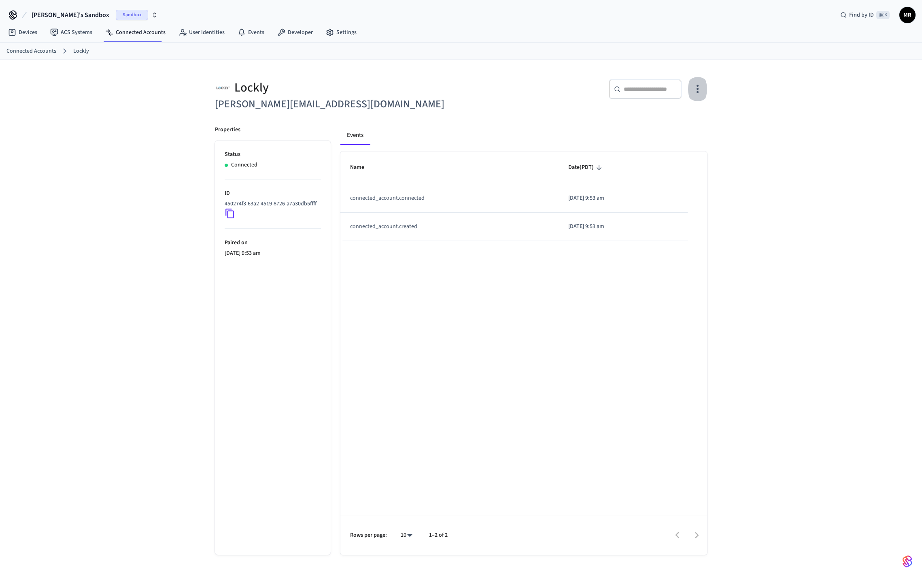
click at [696, 92] on icon "button" at bounding box center [697, 89] width 13 height 13
click at [682, 120] on span "Sync Account" at bounding box center [674, 122] width 33 height 8
click at [815, 288] on div at bounding box center [461, 288] width 922 height 576
click at [19, 34] on link "Devices" at bounding box center [23, 32] width 42 height 15
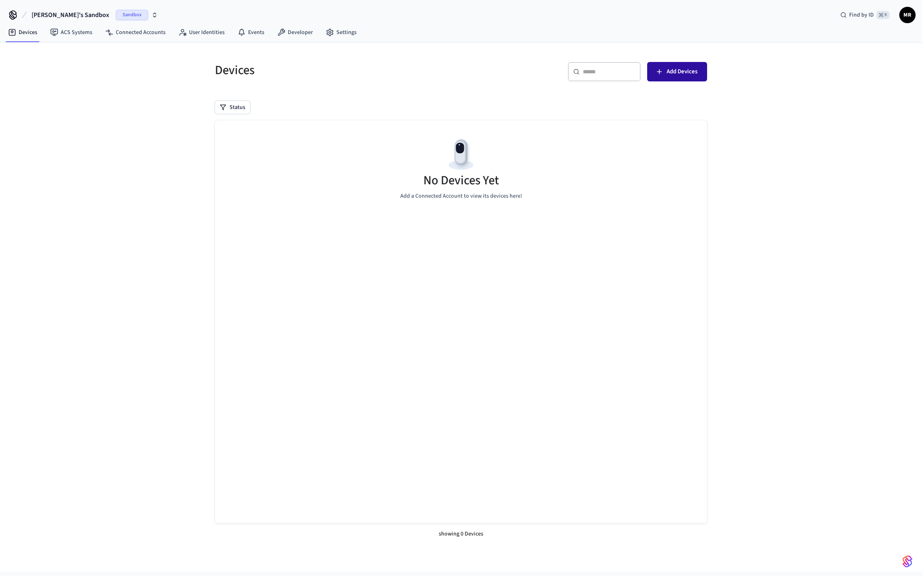
click at [676, 75] on span "Add Devices" at bounding box center [682, 71] width 31 height 11
click at [82, 34] on link "ACS Systems" at bounding box center [71, 32] width 55 height 15
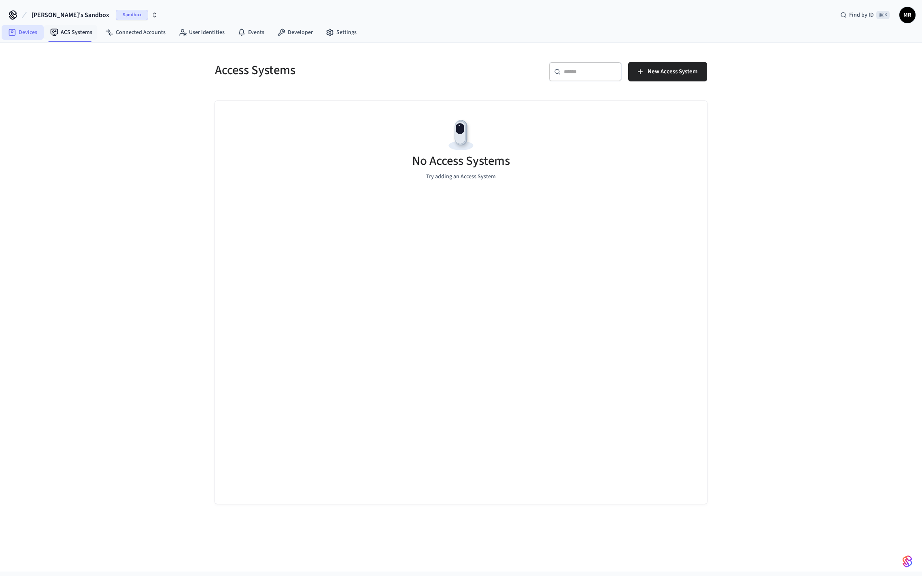
click at [27, 34] on link "Devices" at bounding box center [23, 32] width 42 height 15
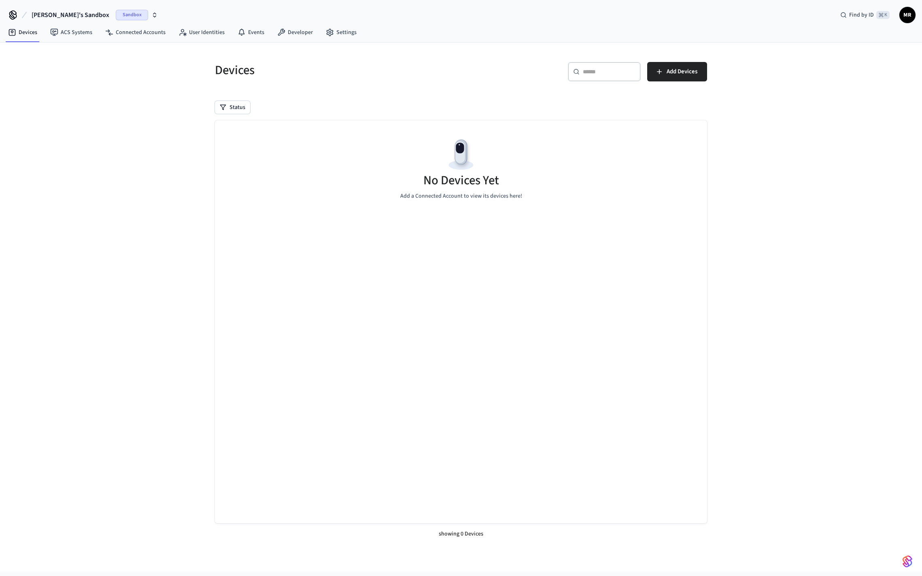
click at [153, 14] on icon "button" at bounding box center [154, 13] width 3 height 1
click at [107, 51] on span "Sandbox" at bounding box center [117, 52] width 32 height 11
click at [119, 14] on span "Sandbox" at bounding box center [132, 15] width 32 height 11
click at [57, 71] on span "New Workspace" at bounding box center [46, 69] width 38 height 9
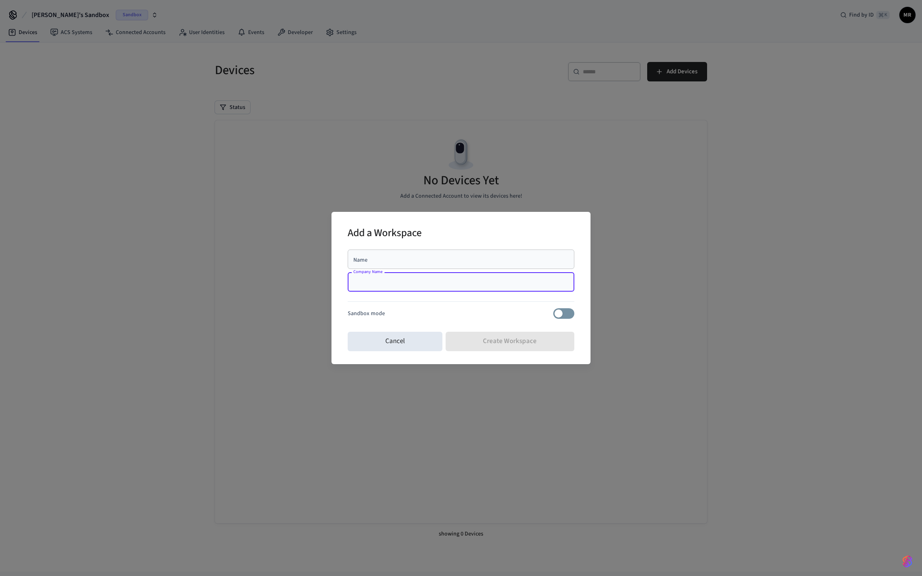
click at [517, 264] on div "Name" at bounding box center [461, 258] width 227 height 19
type input "******"
click at [512, 315] on div "Sandbox mode" at bounding box center [461, 313] width 227 height 11
click at [389, 312] on div "Sandbox mode" at bounding box center [461, 313] width 227 height 11
click at [378, 281] on input "Company Name" at bounding box center [461, 282] width 217 height 8
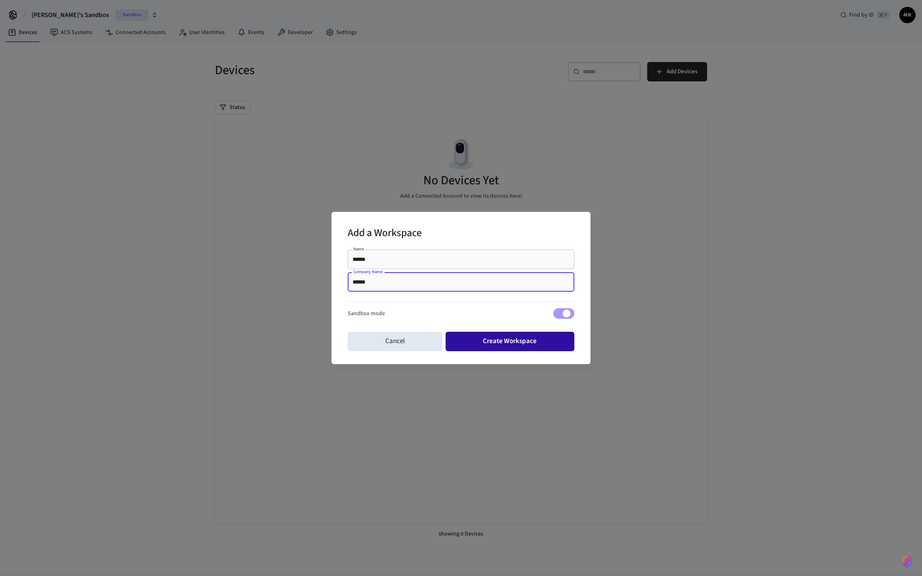
type input "******"
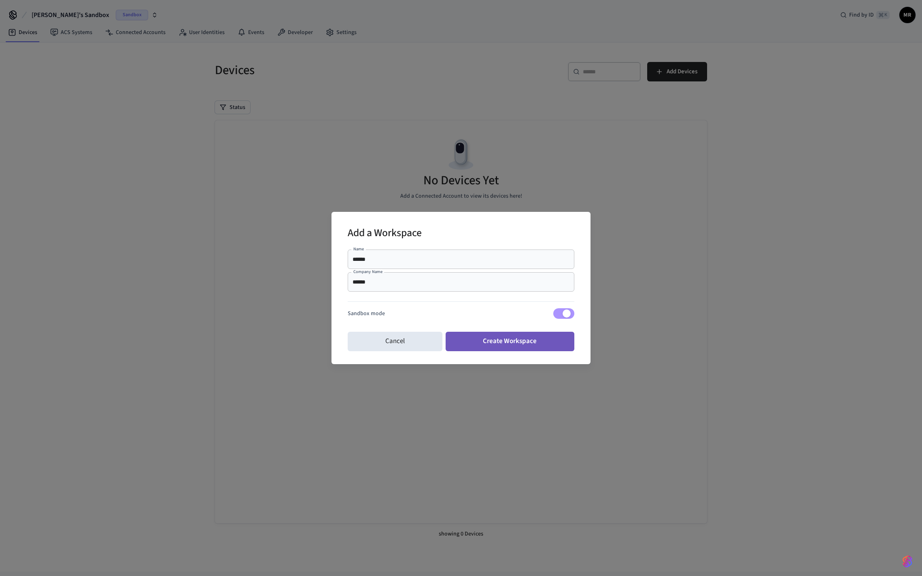
click at [487, 348] on button "Create Workspace" at bounding box center [510, 341] width 129 height 19
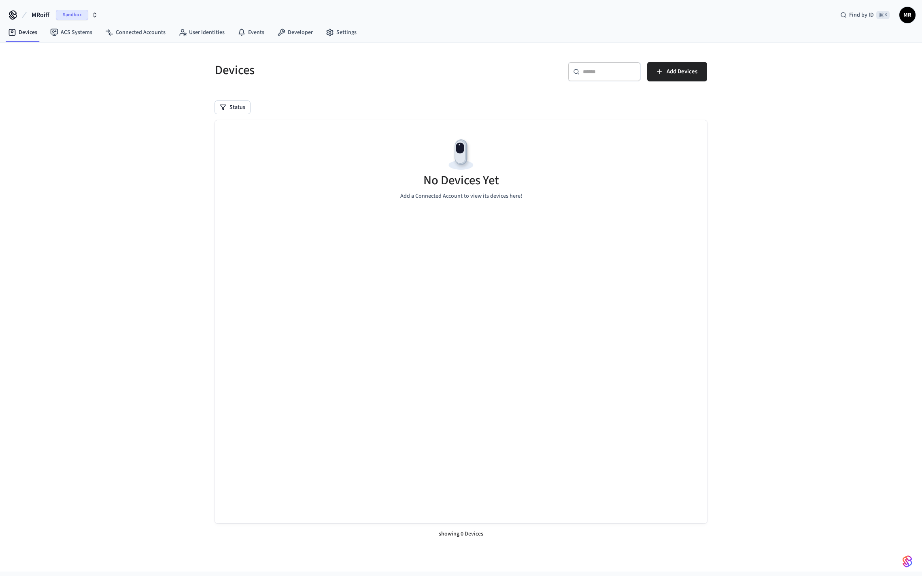
click at [83, 15] on span "Sandbox" at bounding box center [72, 15] width 32 height 11
click at [726, 102] on div "Devices ​ ​ Add Devices Status No Devices Yet Add a Connected Account to view i…" at bounding box center [461, 307] width 922 height 529
click at [135, 31] on link "Connected Accounts" at bounding box center [135, 32] width 73 height 15
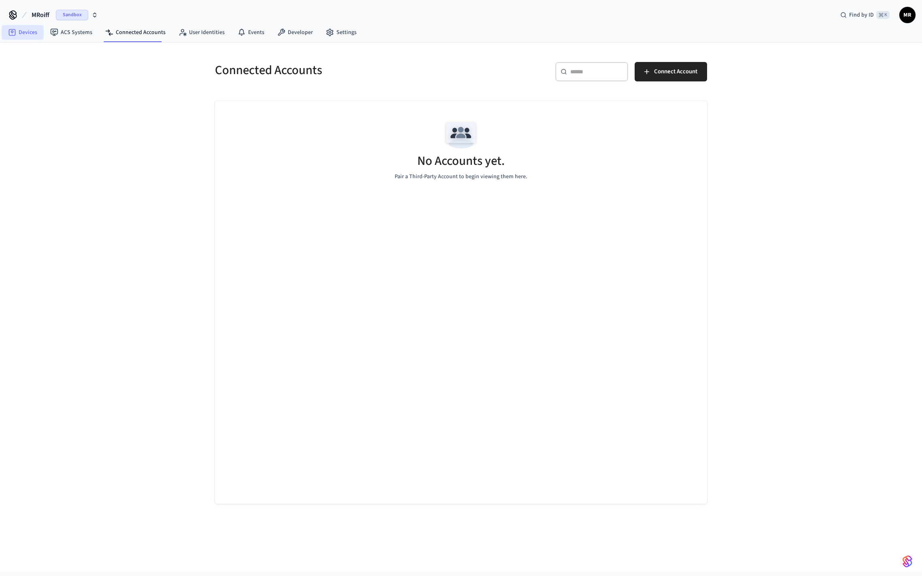
click at [14, 31] on icon at bounding box center [12, 32] width 8 height 8
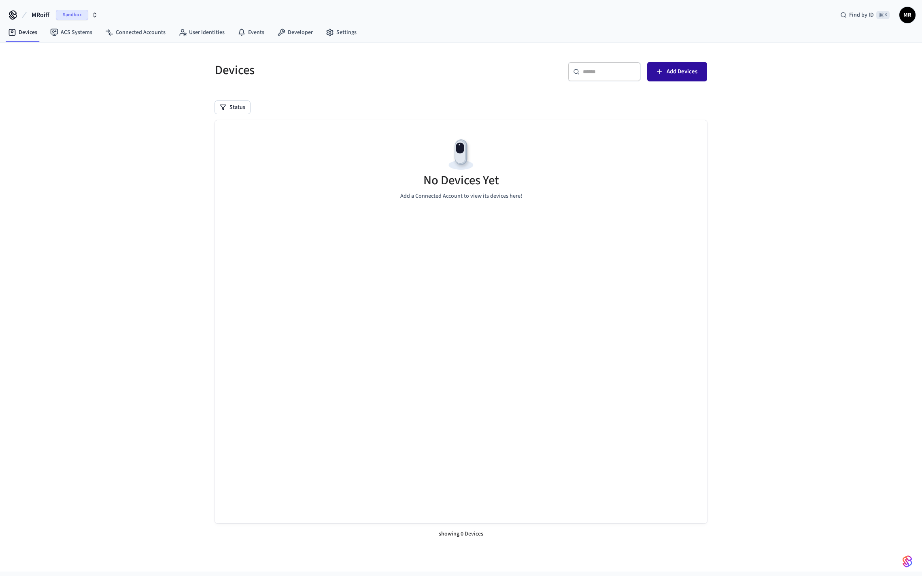
click at [663, 74] on button "Add Devices" at bounding box center [677, 71] width 60 height 19
click at [157, 33] on link "Connected Accounts" at bounding box center [135, 32] width 73 height 15
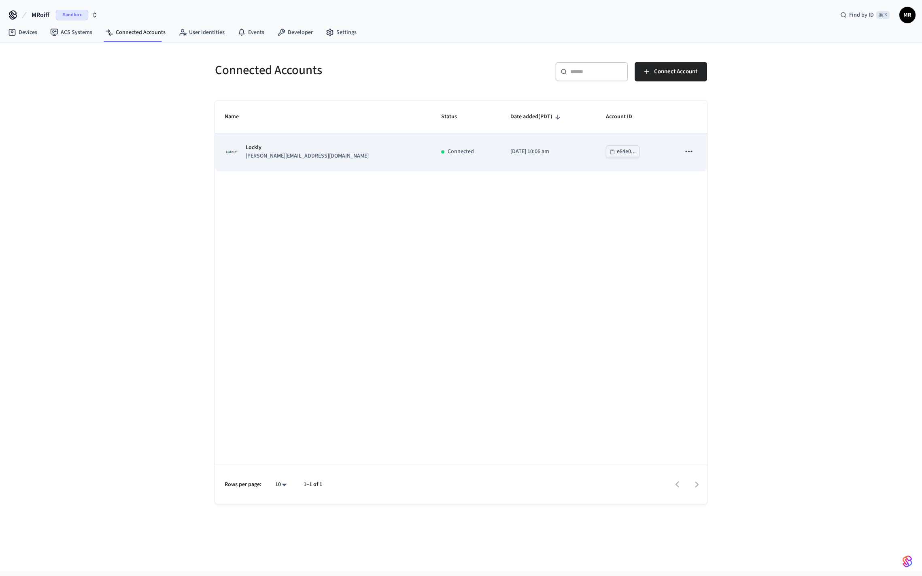
click at [659, 149] on td "e84e0..." at bounding box center [633, 151] width 74 height 37
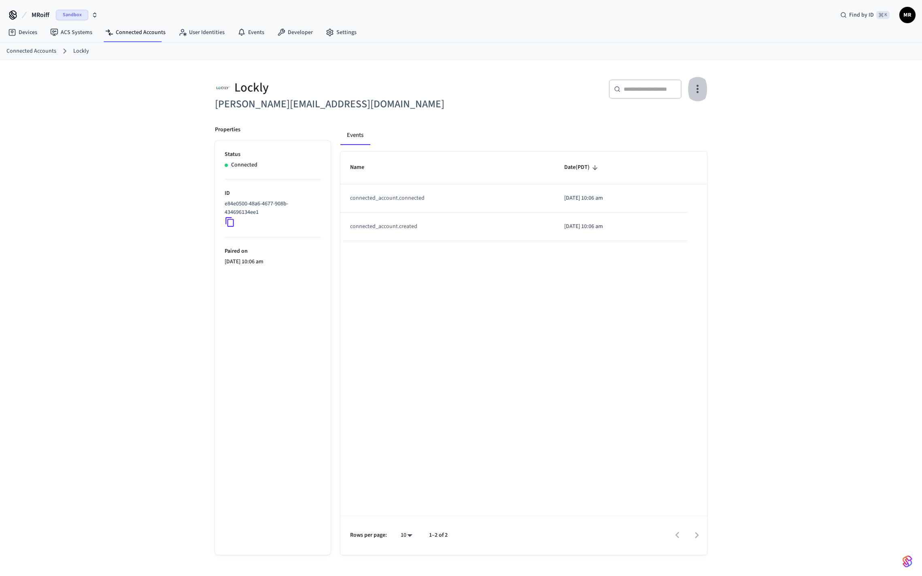
click at [697, 88] on icon "button" at bounding box center [697, 89] width 13 height 13
click at [679, 119] on span "Sync Account" at bounding box center [674, 122] width 33 height 8
click at [37, 32] on div at bounding box center [461, 288] width 922 height 576
click at [30, 31] on link "Devices" at bounding box center [23, 32] width 42 height 15
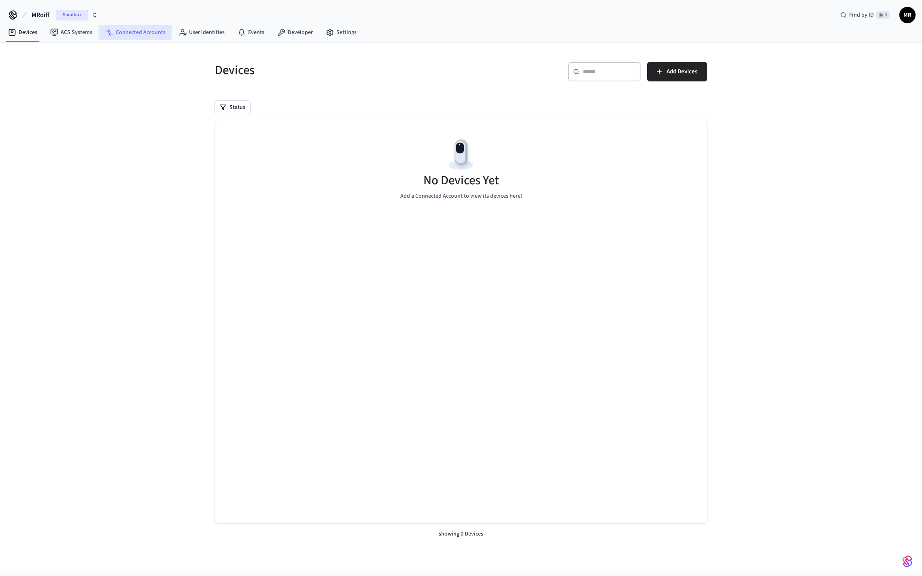
click at [140, 30] on link "Connected Accounts" at bounding box center [135, 32] width 73 height 15
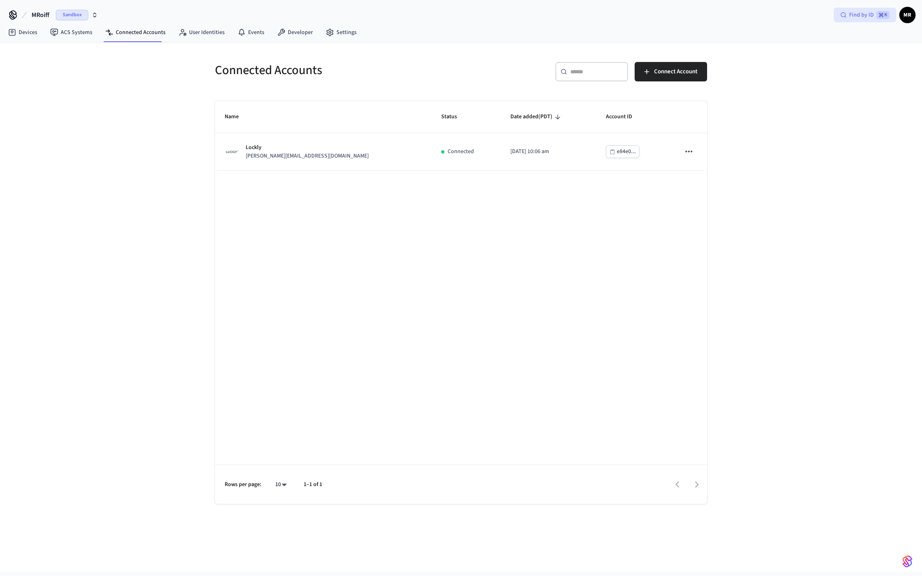
click at [846, 19] on div "Find by ID ⌘ K" at bounding box center [865, 15] width 62 height 15
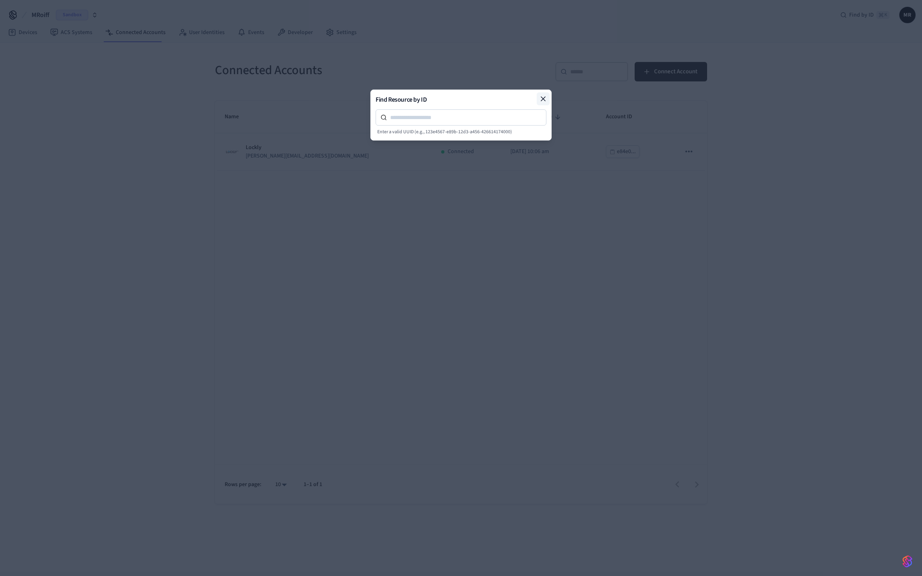
click at [543, 96] on icon at bounding box center [543, 99] width 8 height 8
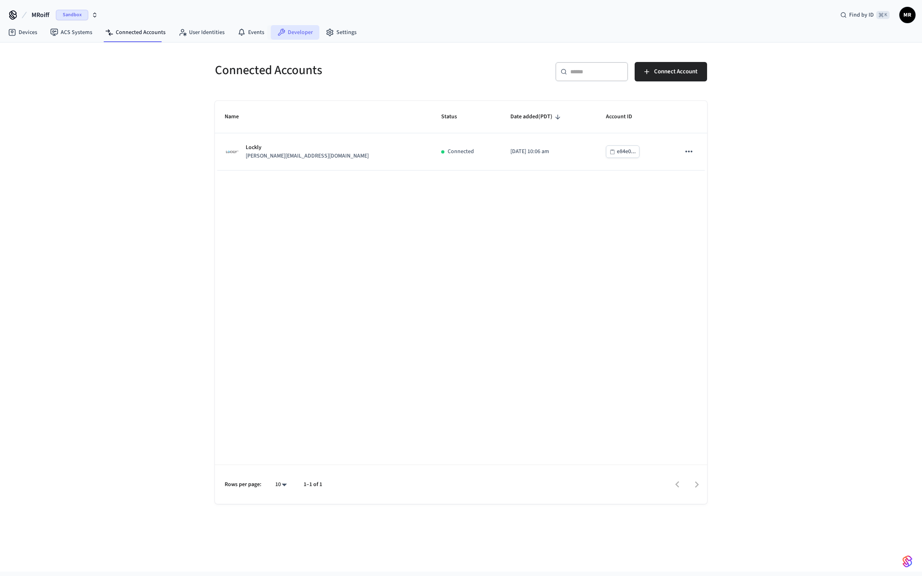
click at [296, 31] on link "Developer" at bounding box center [295, 32] width 49 height 15
